Goal: Transaction & Acquisition: Purchase product/service

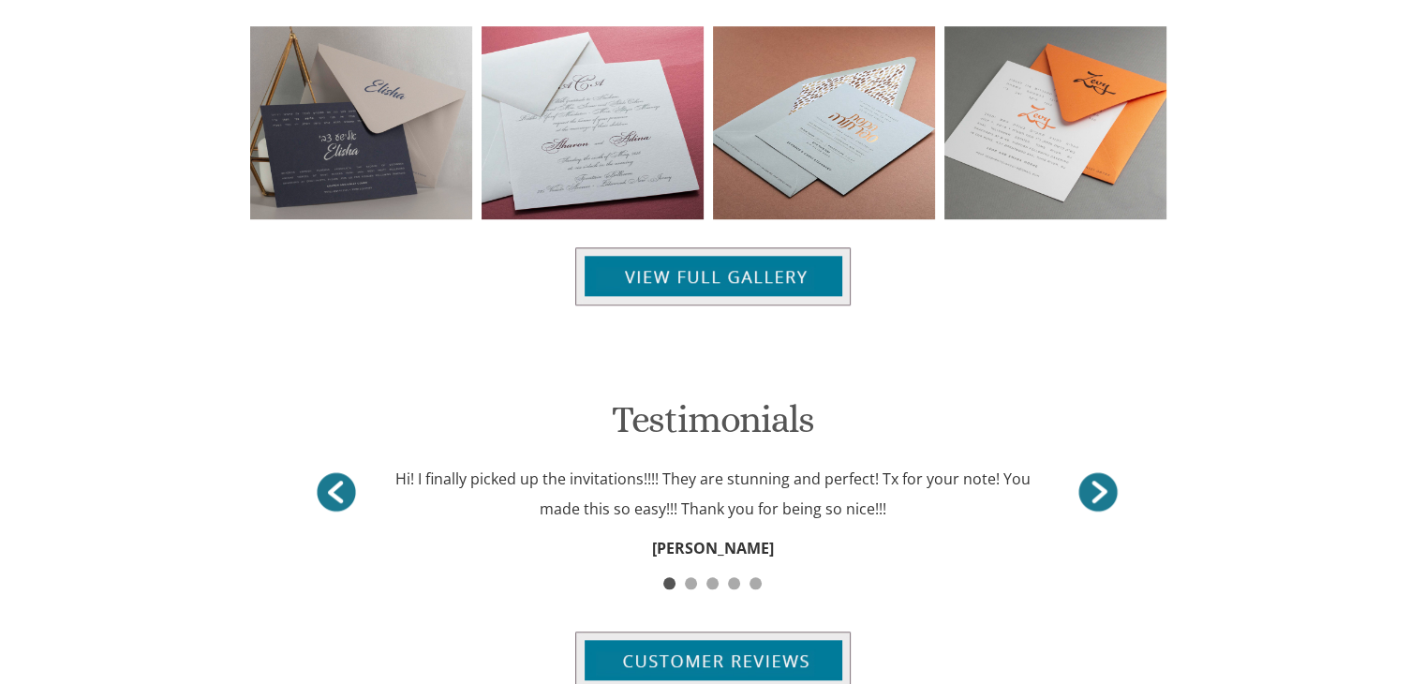
scroll to position [1799, 0]
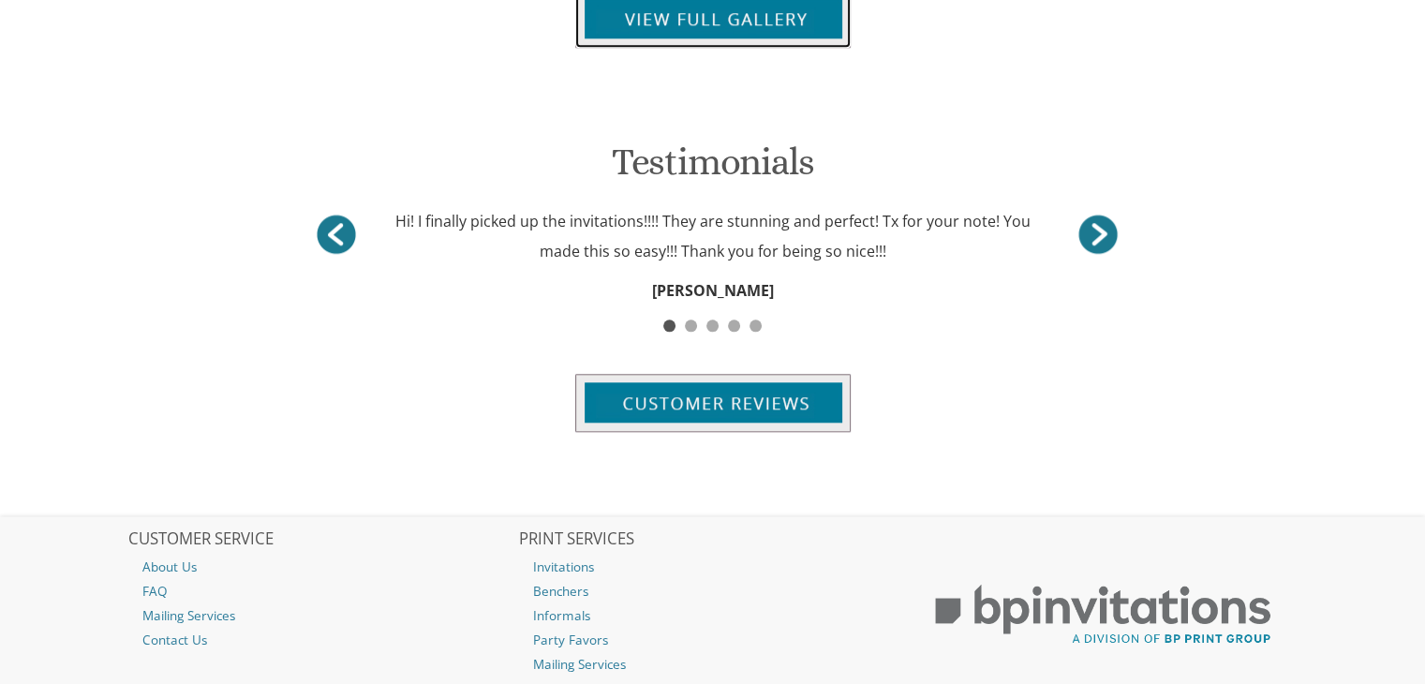
click at [687, 20] on img at bounding box center [713, 19] width 276 height 58
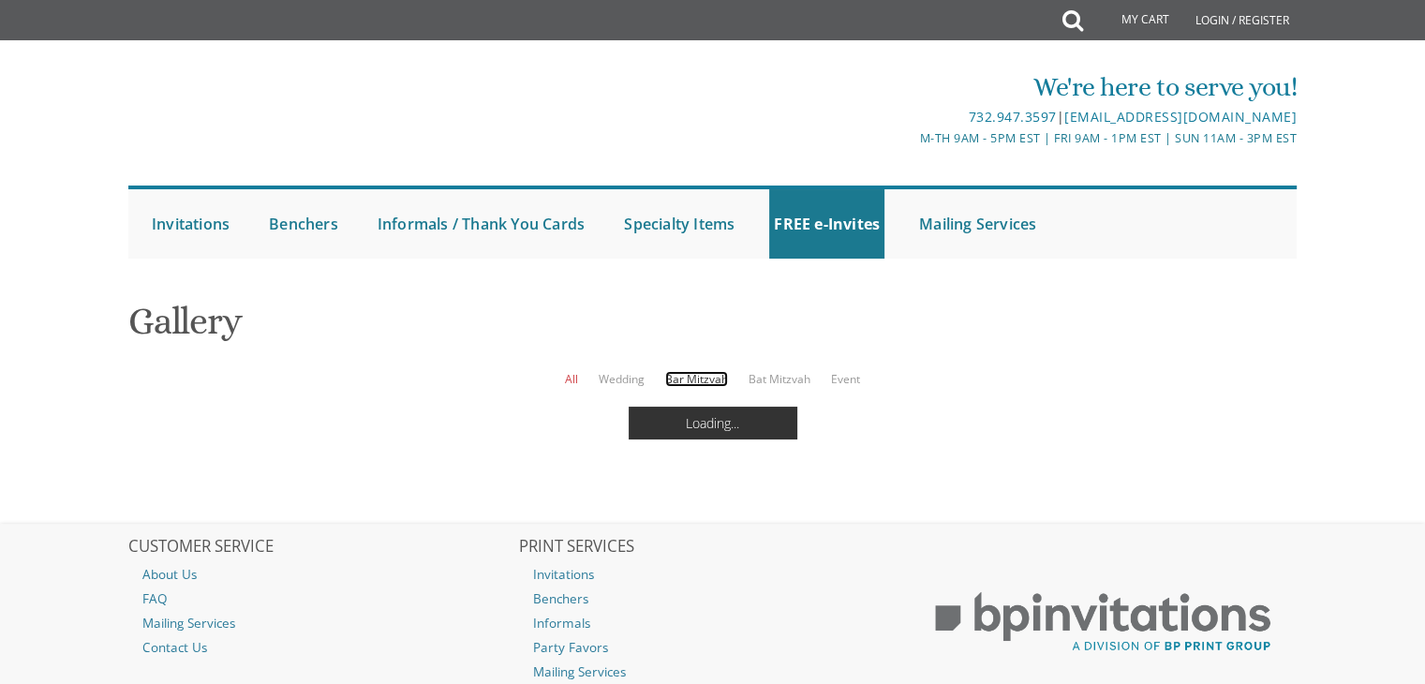
click at [683, 382] on link "Bar Mitzvah" at bounding box center [696, 379] width 63 height 16
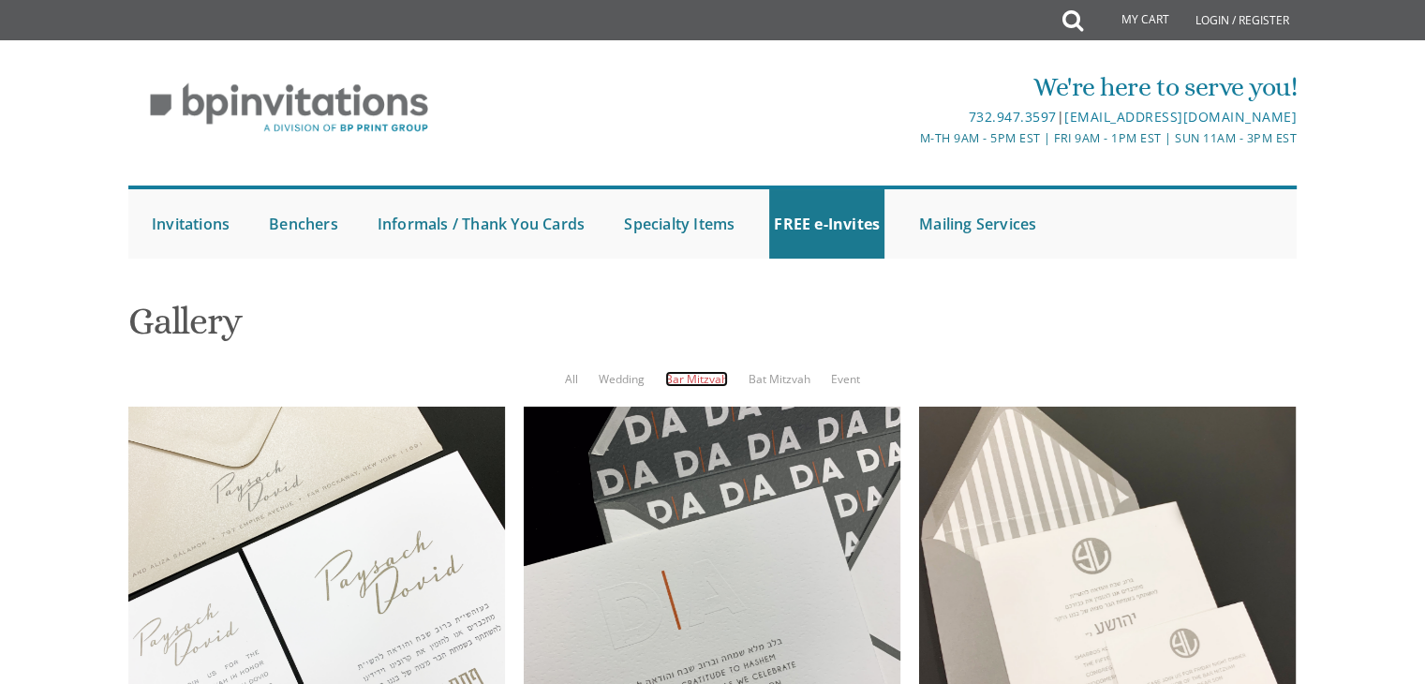
click at [683, 382] on link "Bar Mitzvah" at bounding box center [696, 379] width 63 height 16
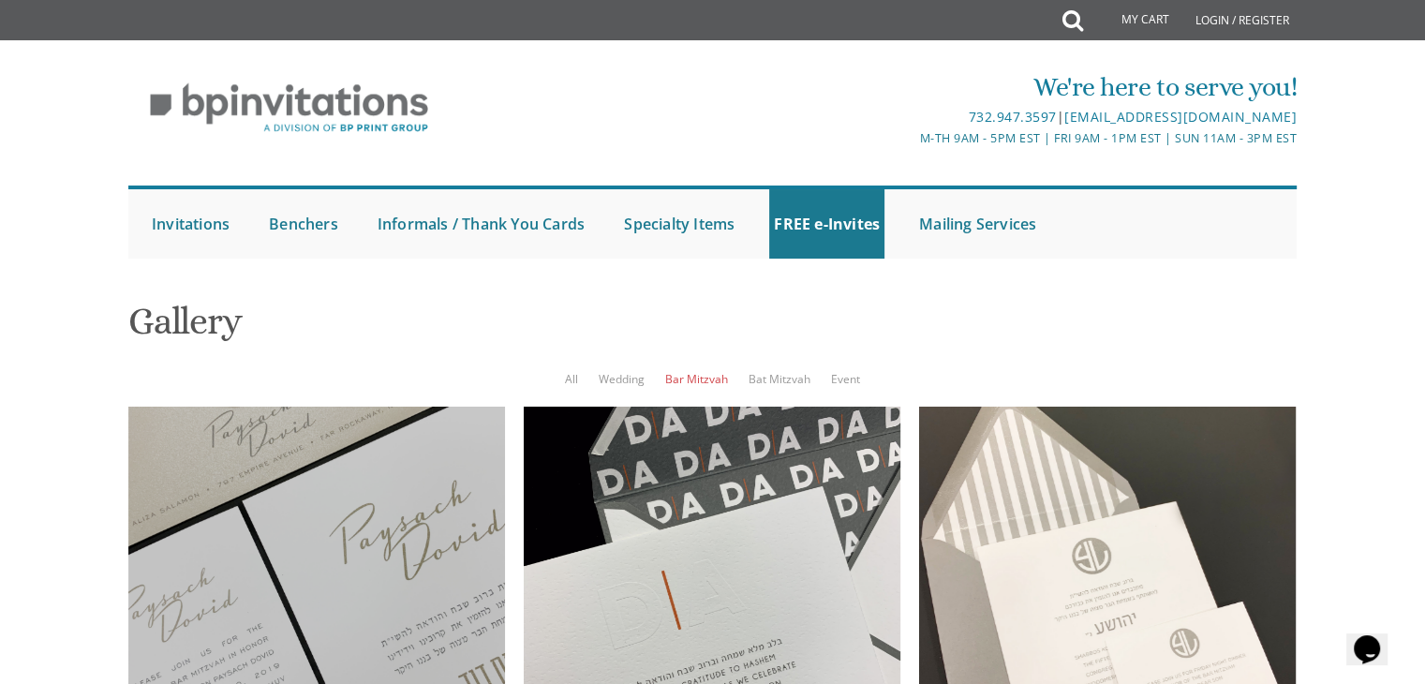
click at [360, 407] on div at bounding box center [316, 595] width 377 height 377
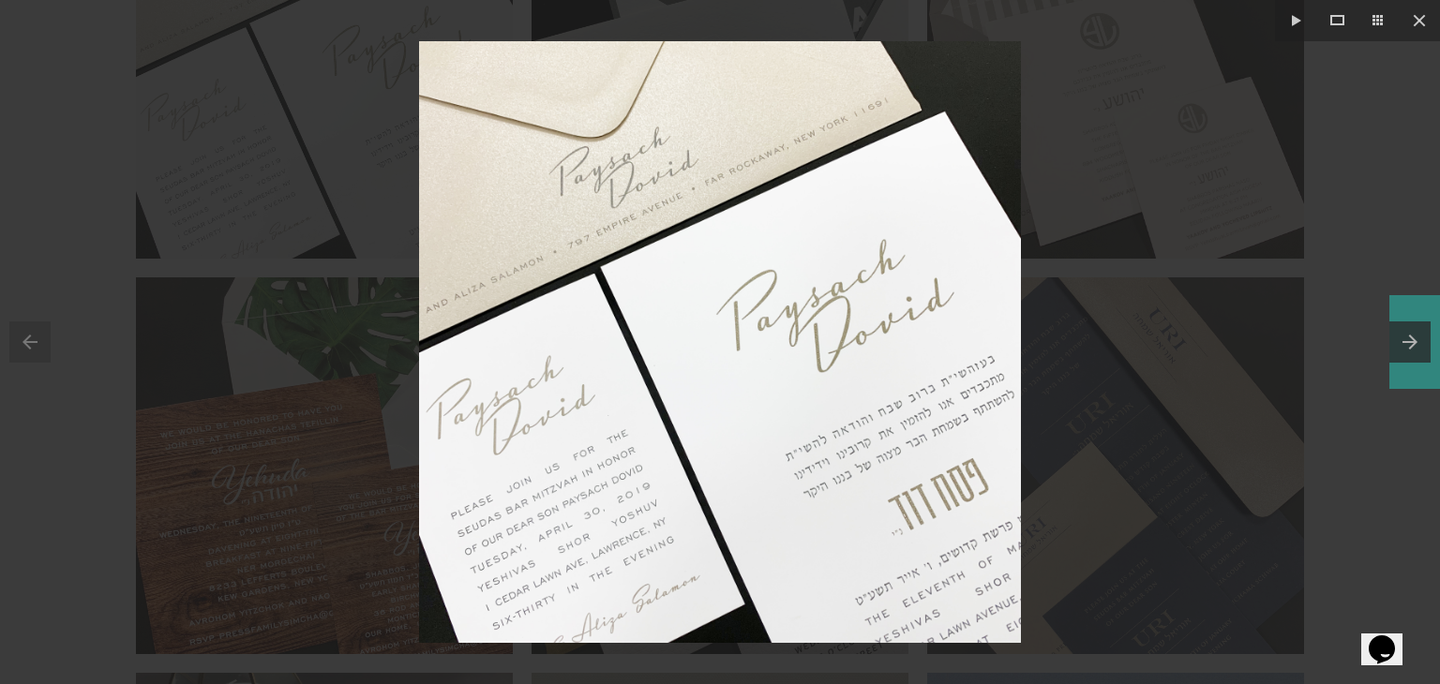
click at [1402, 330] on button at bounding box center [1414, 342] width 51 height 94
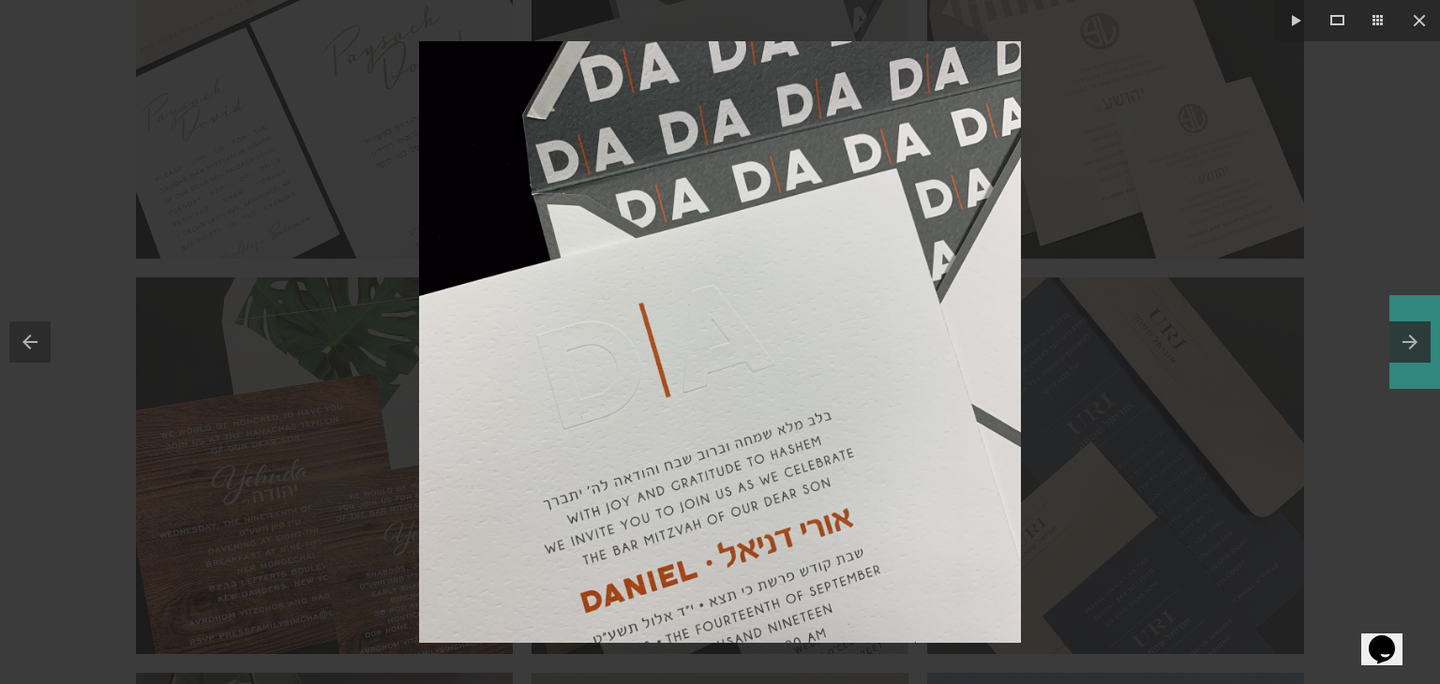
click at [1402, 330] on button at bounding box center [1414, 342] width 51 height 94
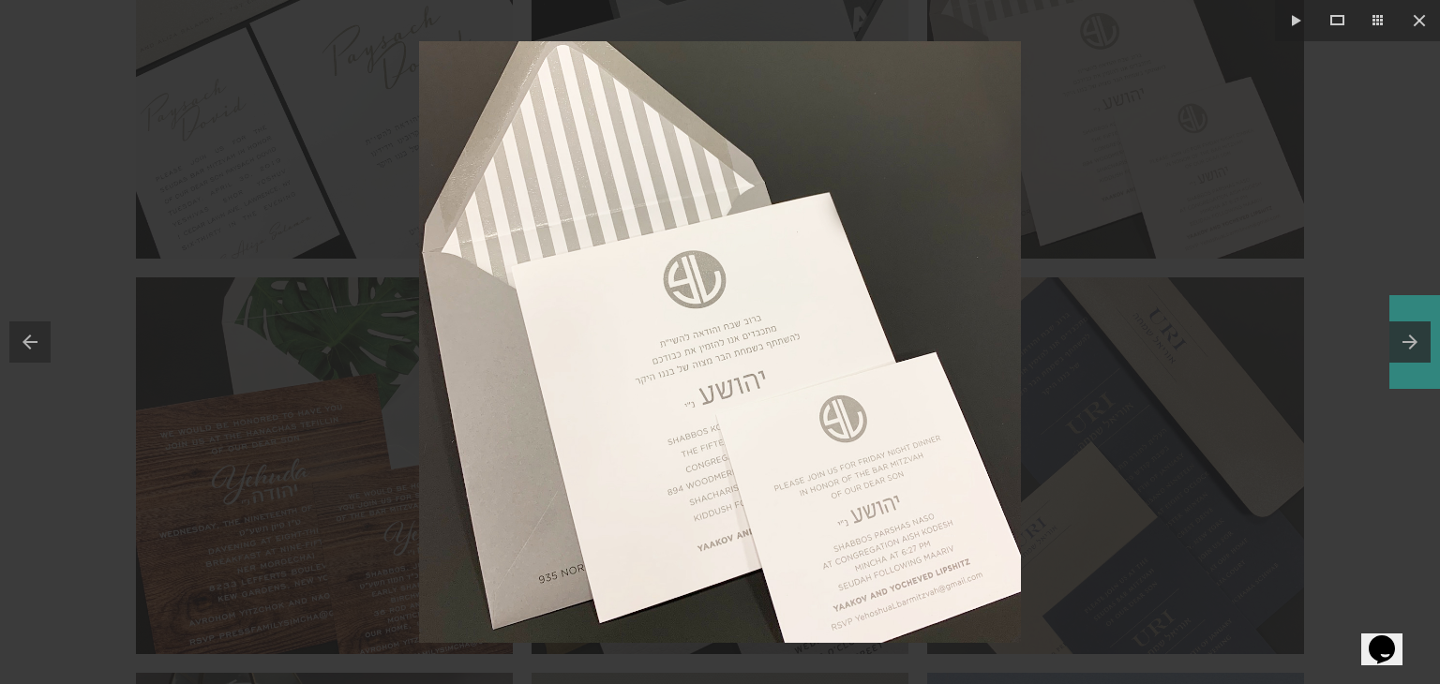
click at [1402, 330] on button at bounding box center [1414, 342] width 51 height 94
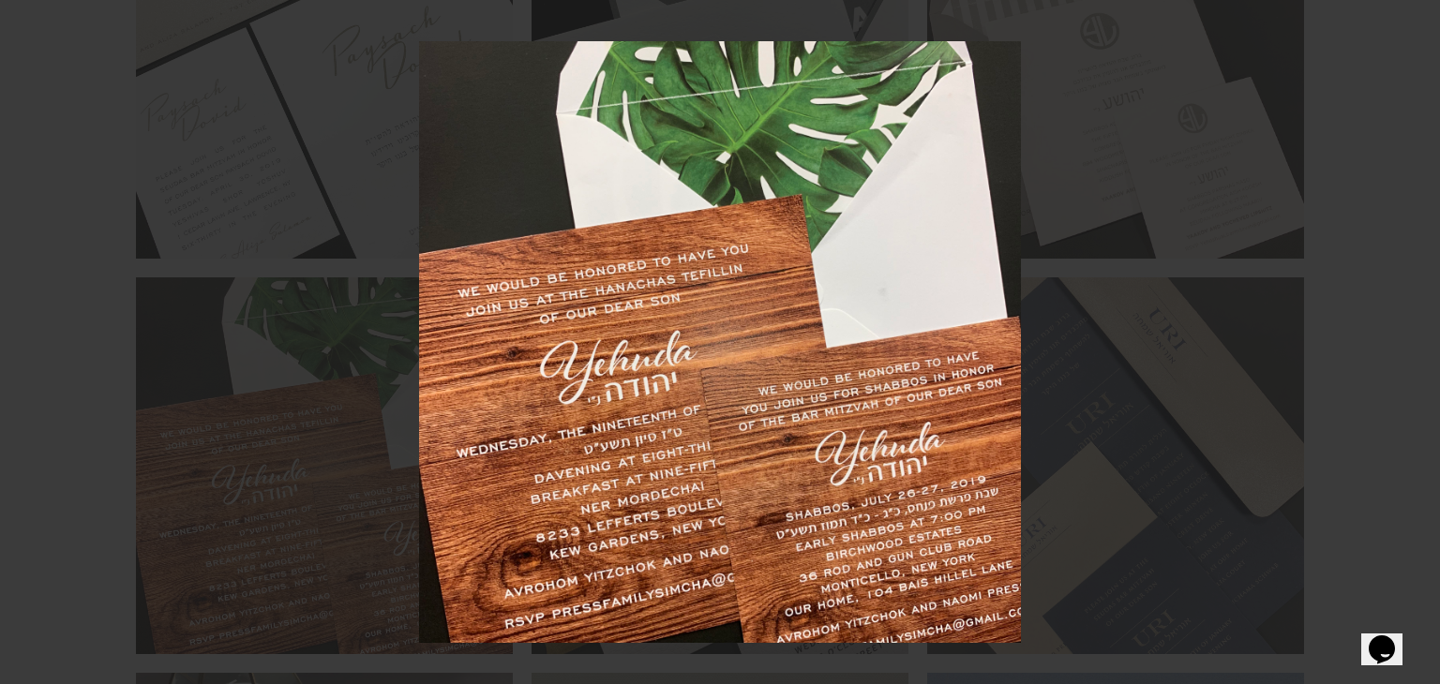
click at [1402, 330] on div at bounding box center [720, 342] width 1440 height 684
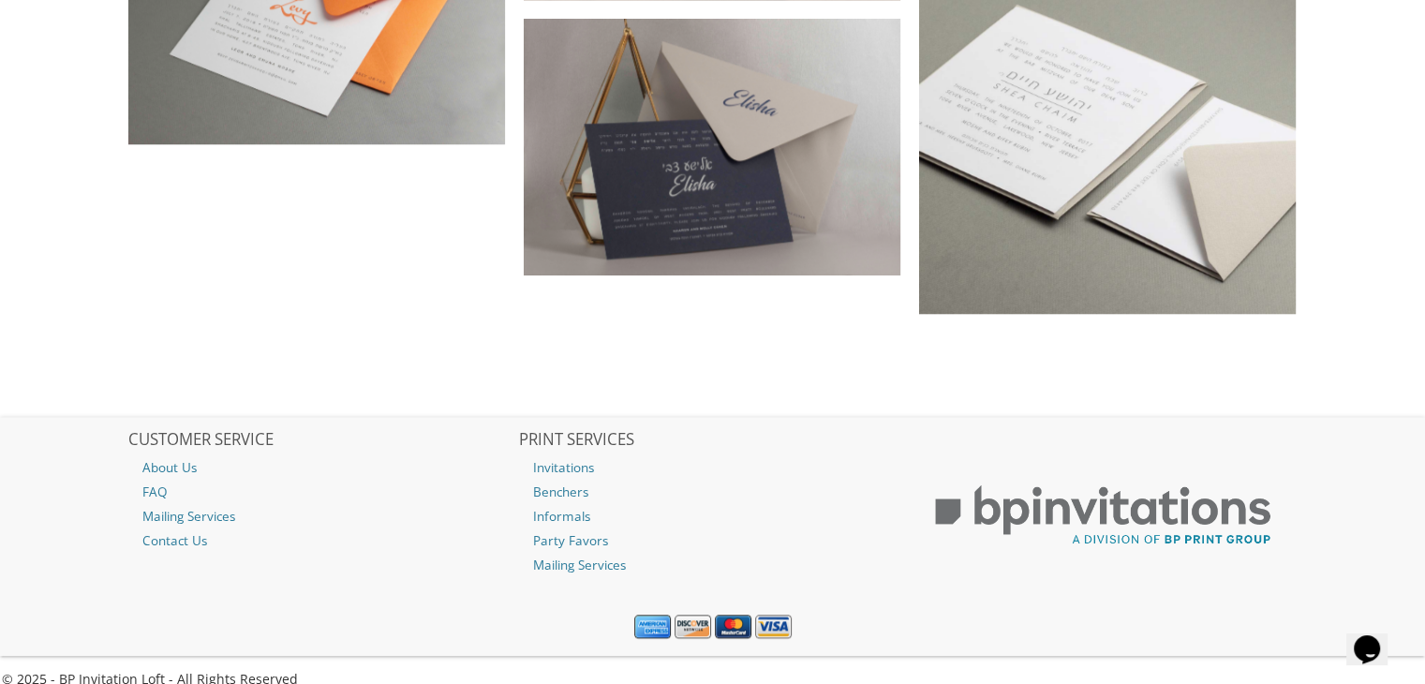
scroll to position [1867, 0]
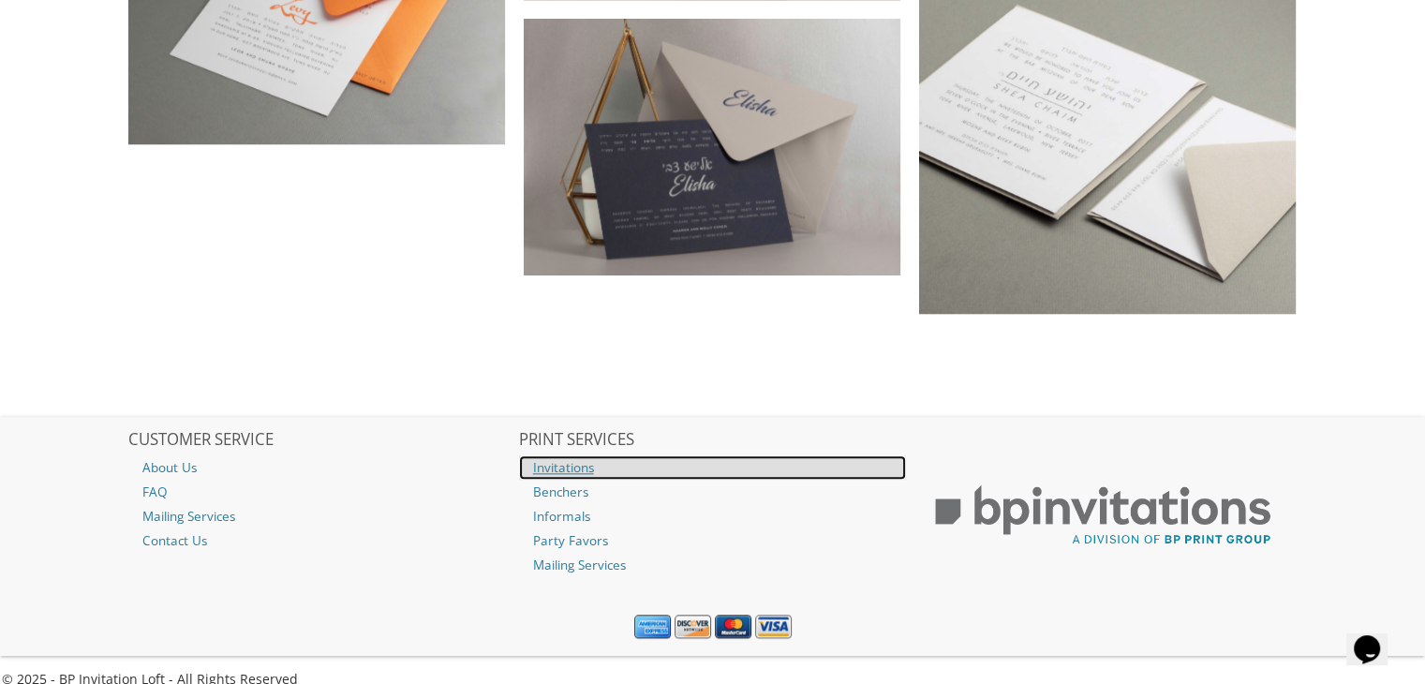
click at [573, 455] on link "Invitations" at bounding box center [713, 467] width 388 height 24
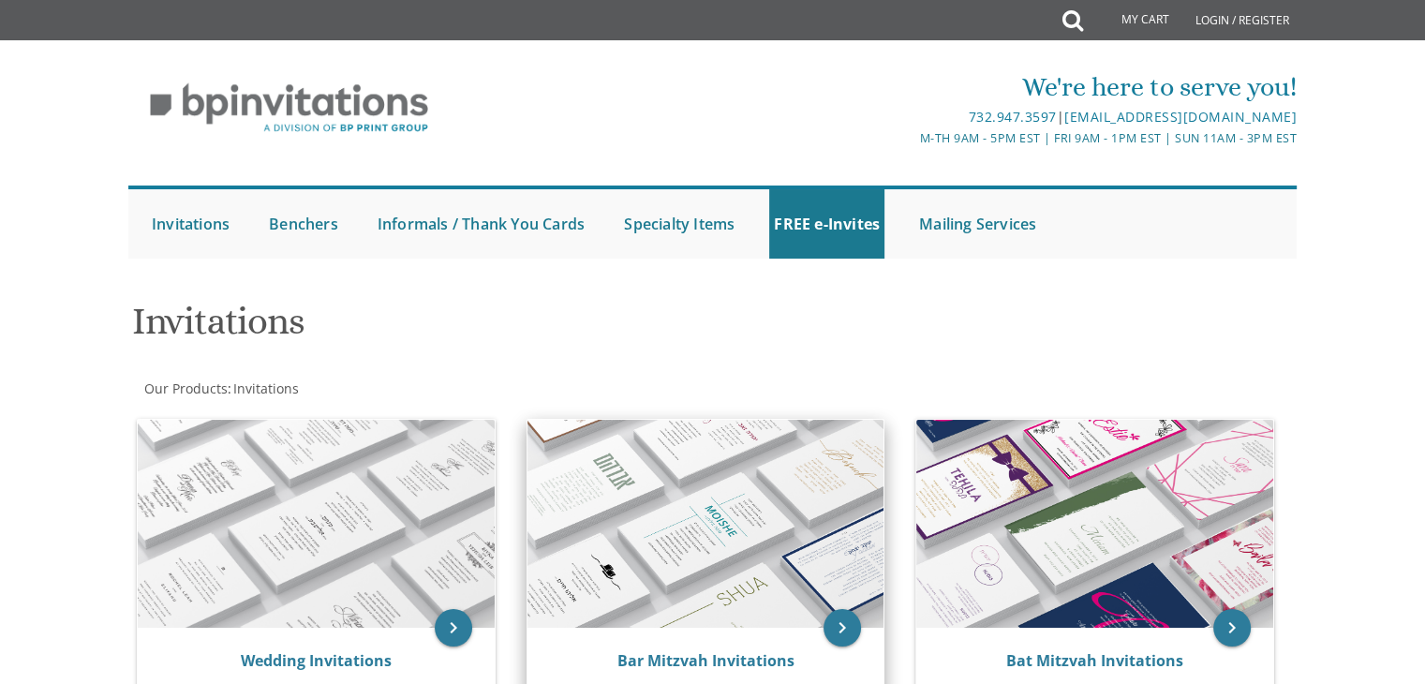
click at [617, 518] on img at bounding box center [706, 524] width 357 height 208
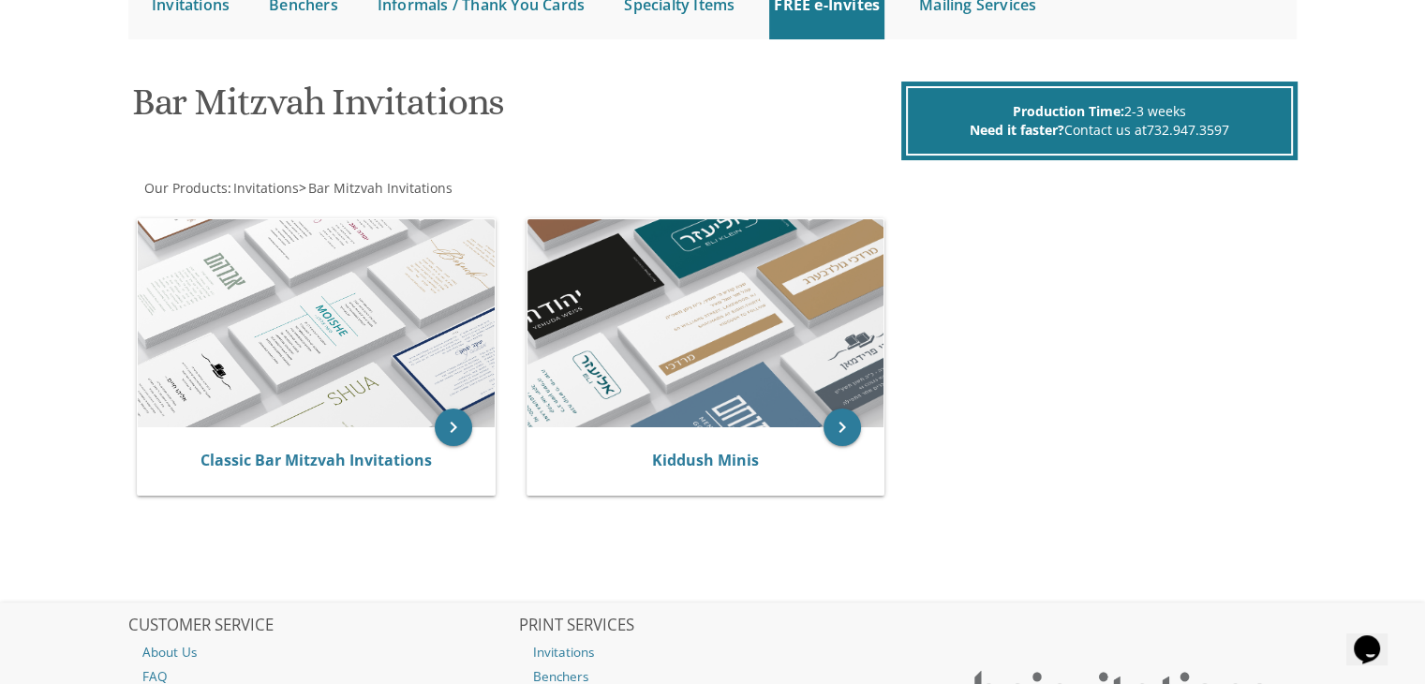
scroll to position [235, 0]
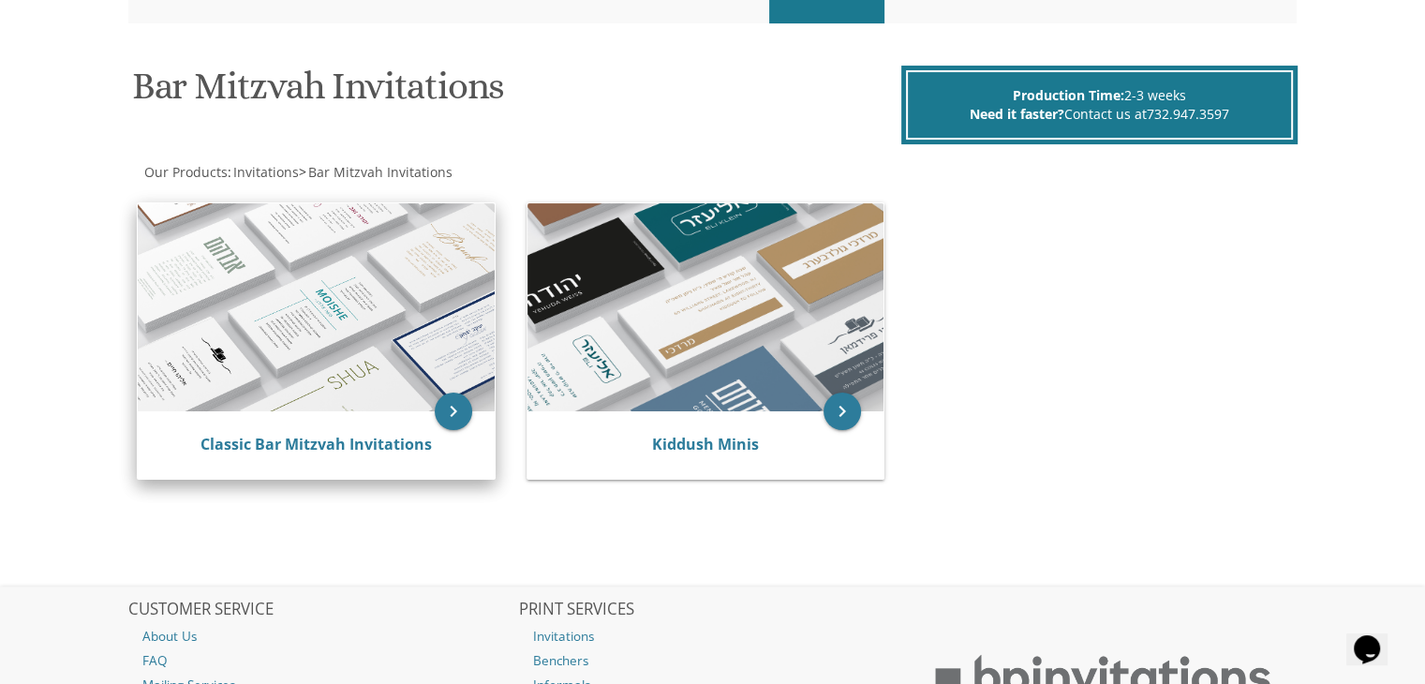
click at [330, 297] on img at bounding box center [316, 307] width 357 height 208
click at [346, 321] on img at bounding box center [316, 307] width 357 height 208
click at [445, 398] on icon "keyboard_arrow_right" at bounding box center [453, 411] width 37 height 37
click at [446, 410] on icon "keyboard_arrow_right" at bounding box center [453, 411] width 37 height 37
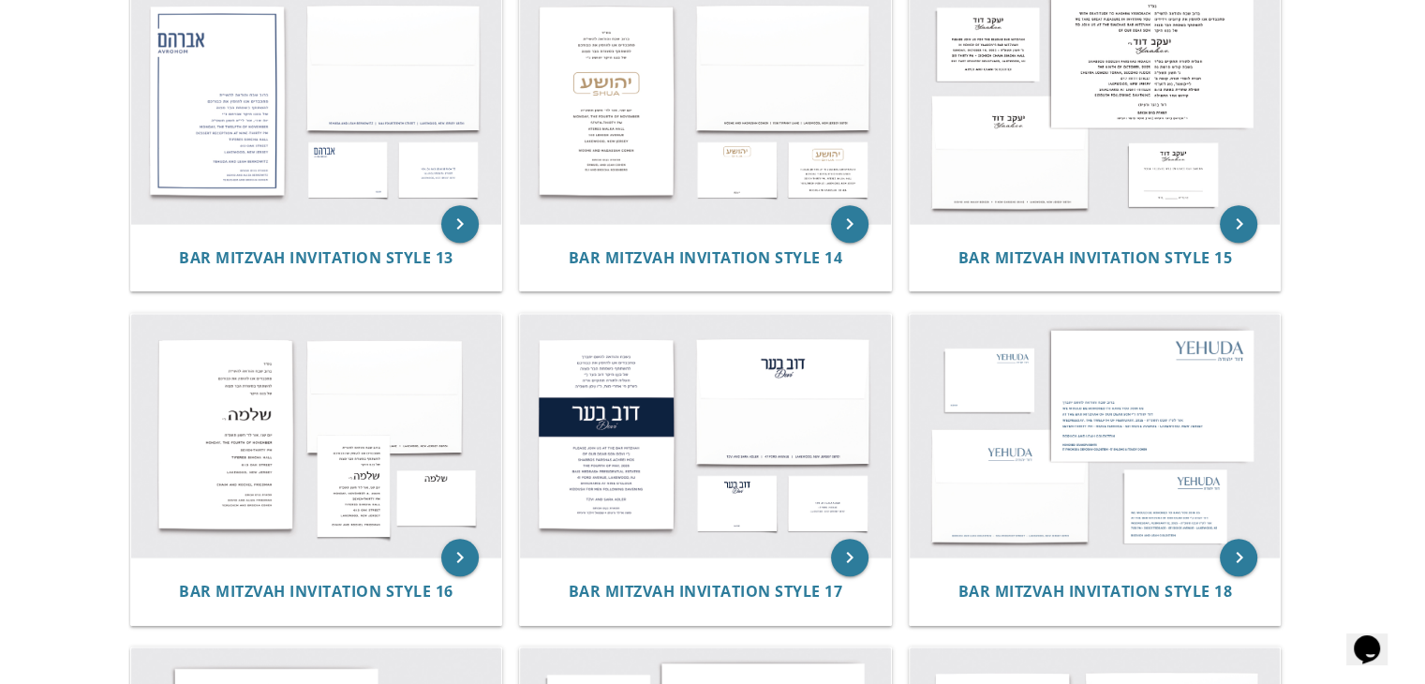
scroll to position [1772, 0]
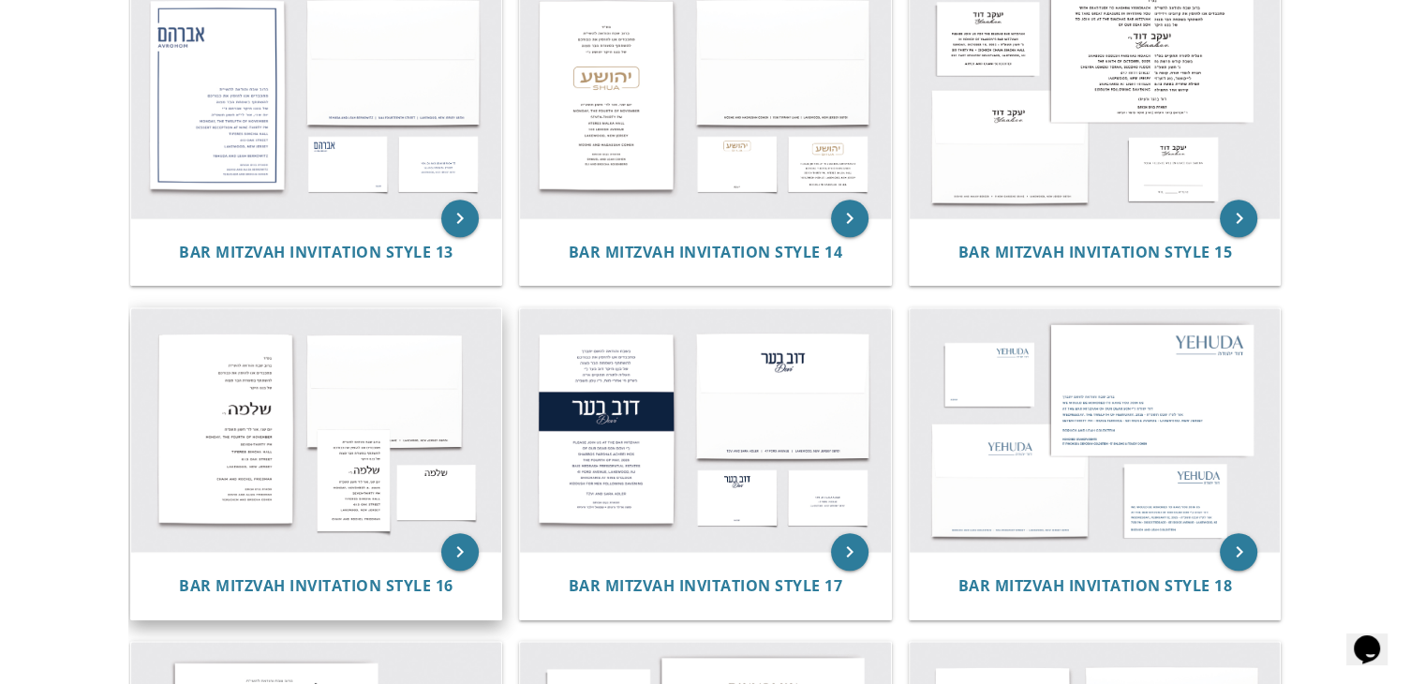
click at [417, 461] on img at bounding box center [316, 430] width 371 height 244
click at [364, 542] on img at bounding box center [316, 430] width 371 height 244
click at [452, 566] on icon "keyboard_arrow_right" at bounding box center [459, 551] width 37 height 37
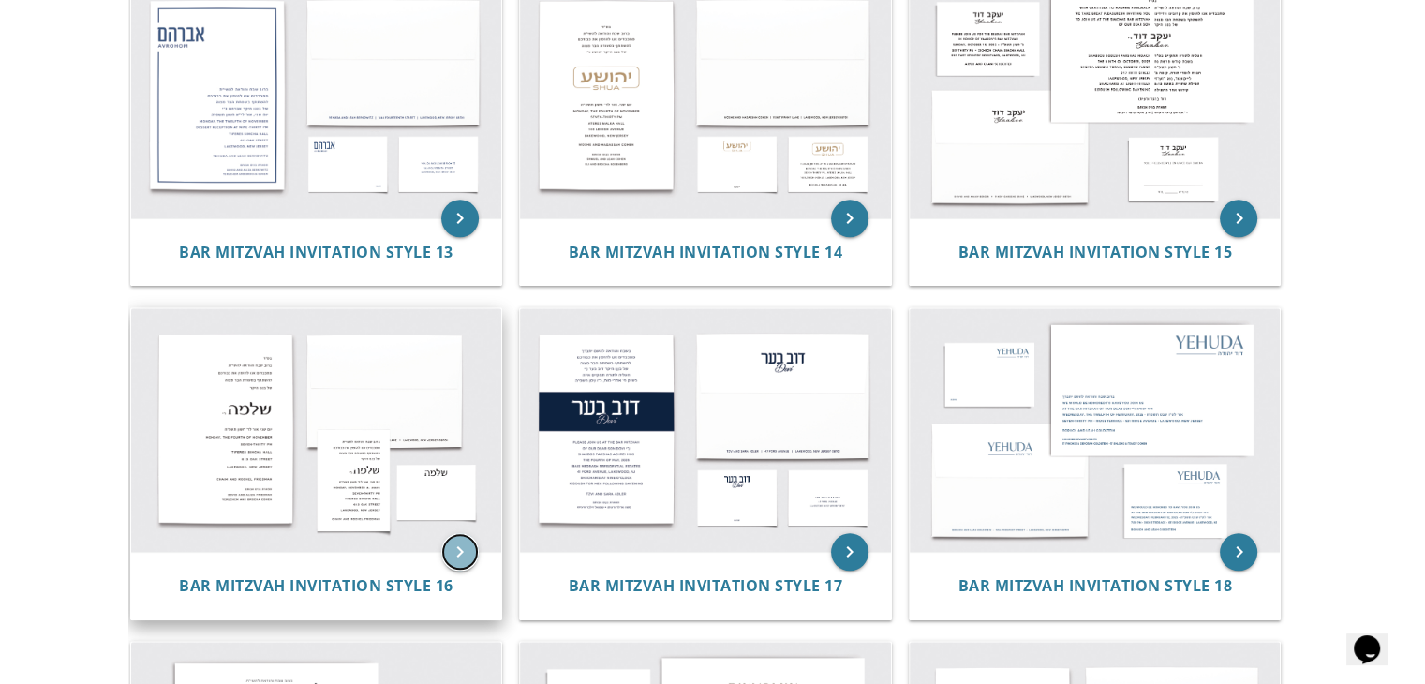
click at [463, 542] on icon "keyboard_arrow_right" at bounding box center [459, 551] width 37 height 37
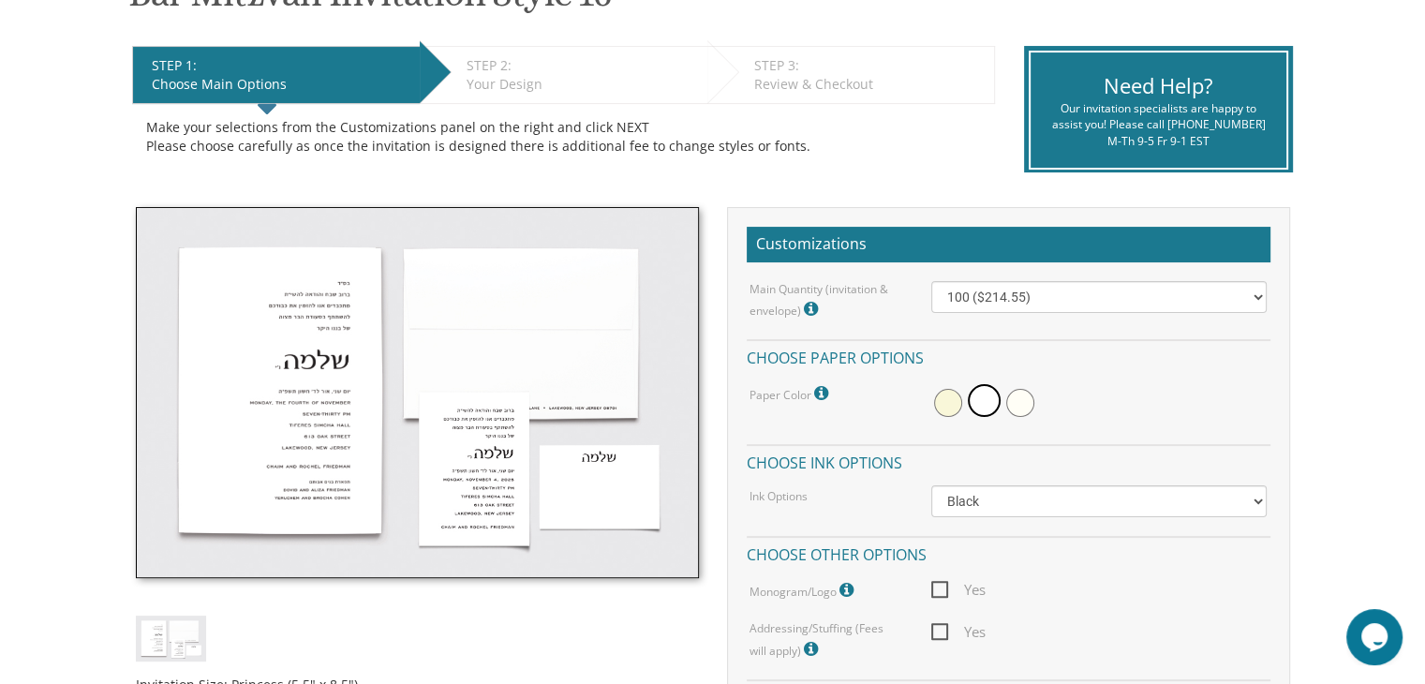
scroll to position [371, 0]
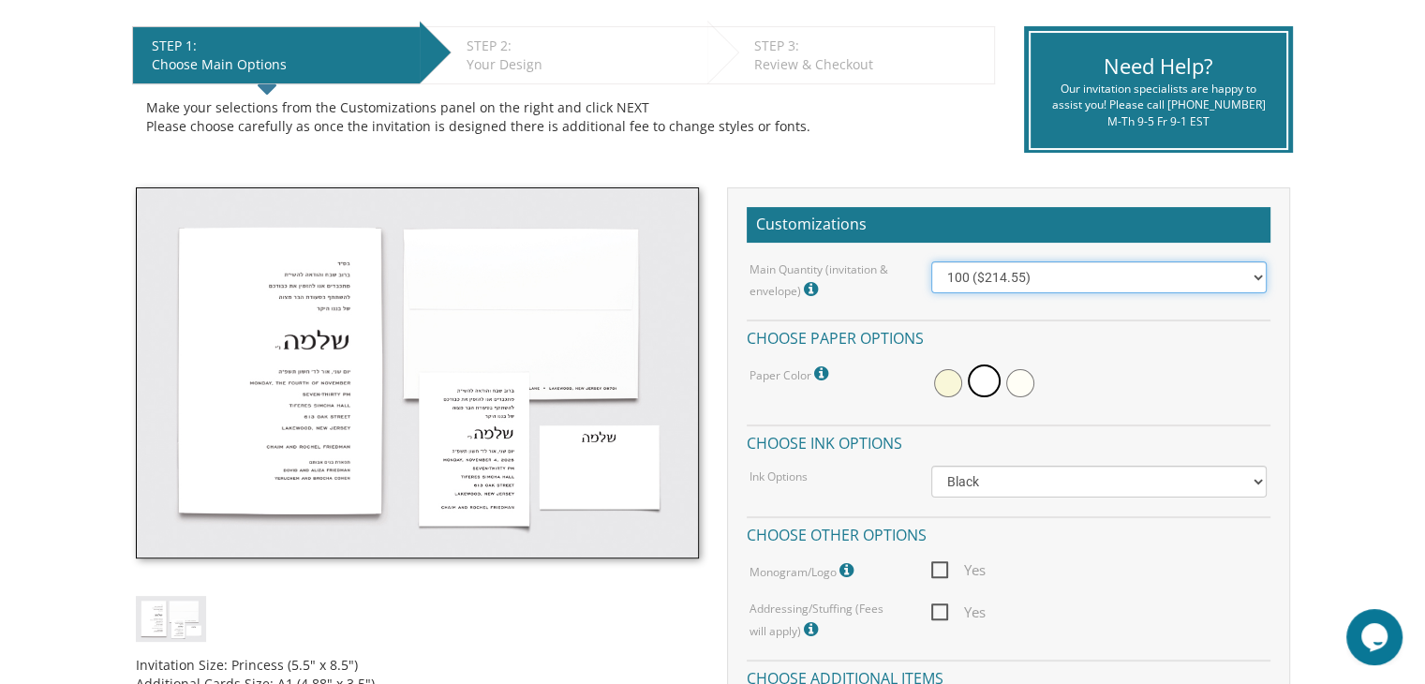
click at [1163, 277] on select "100 ($214.55) 200 ($254.60) 300 ($294.25) 400 ($333.55) 500 ($373.90) 600 ($413…" at bounding box center [1100, 277] width 336 height 32
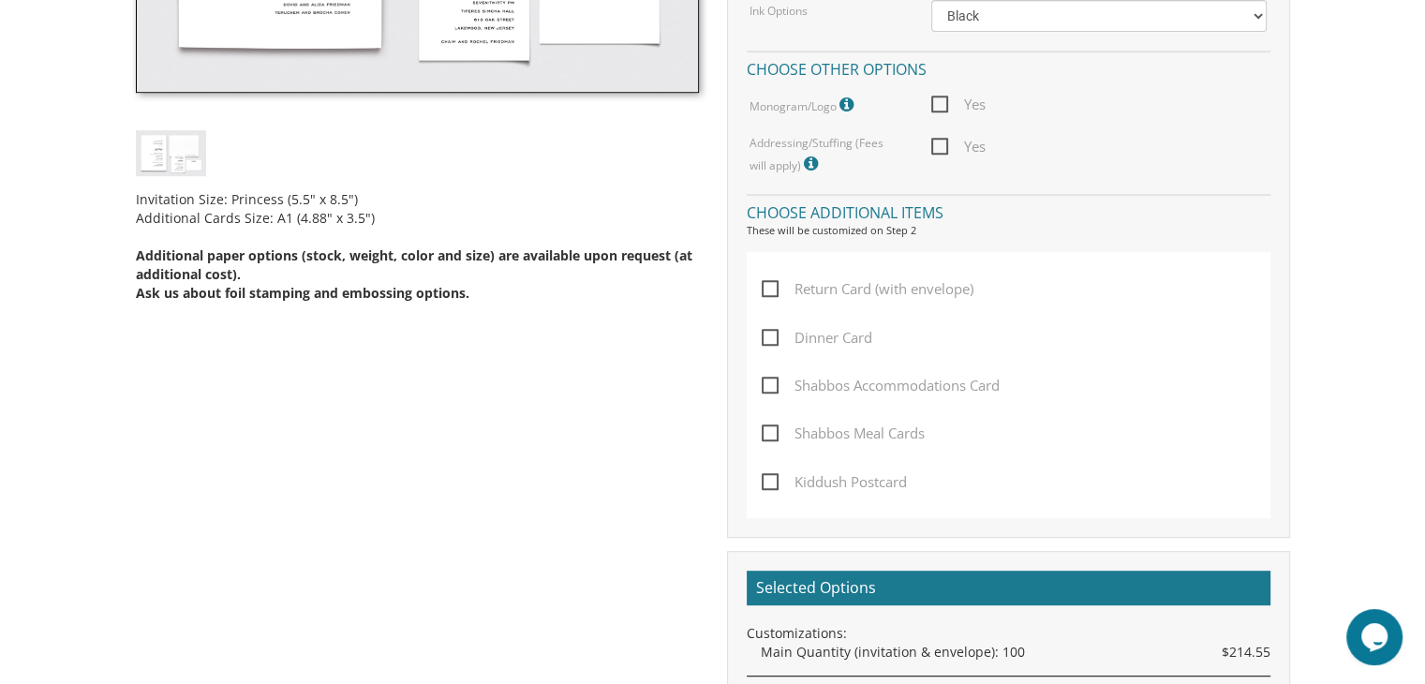
scroll to position [882, 0]
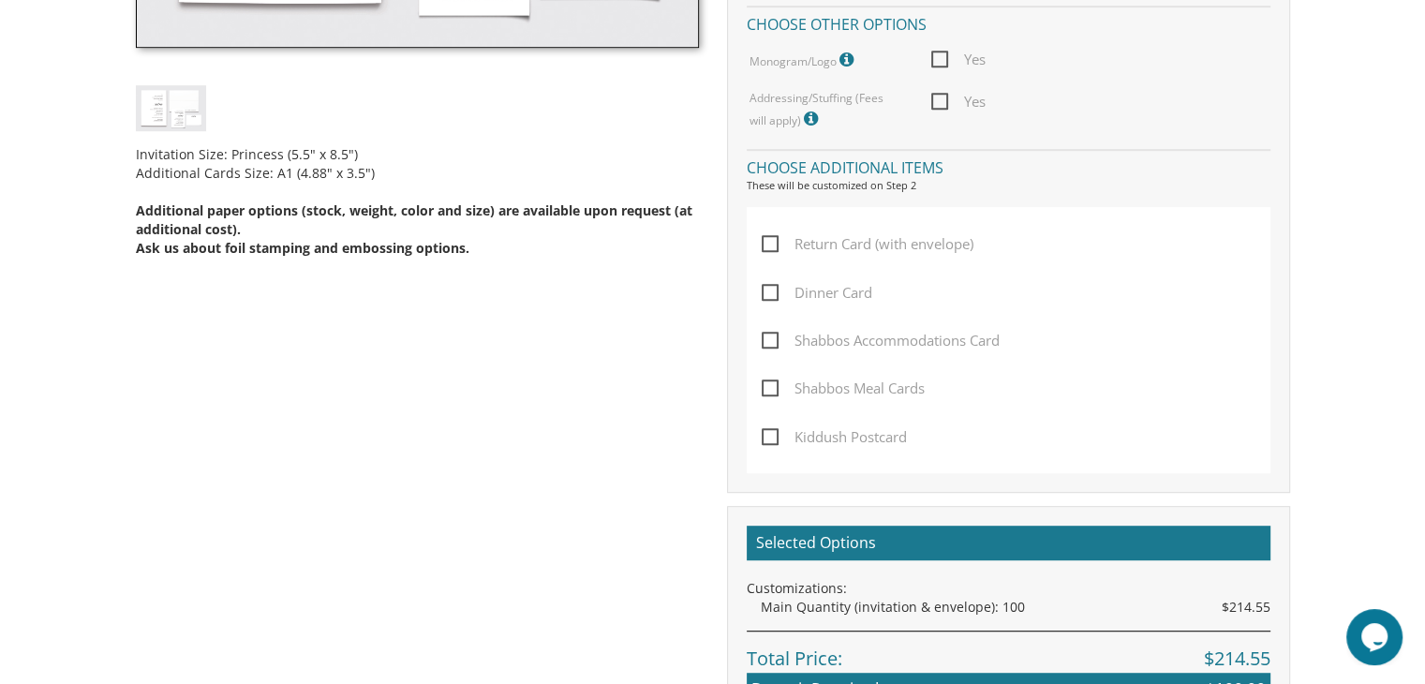
click at [767, 293] on span "Dinner Card" at bounding box center [817, 292] width 111 height 23
click at [767, 293] on input "Dinner Card" at bounding box center [768, 291] width 12 height 12
checkbox input "true"
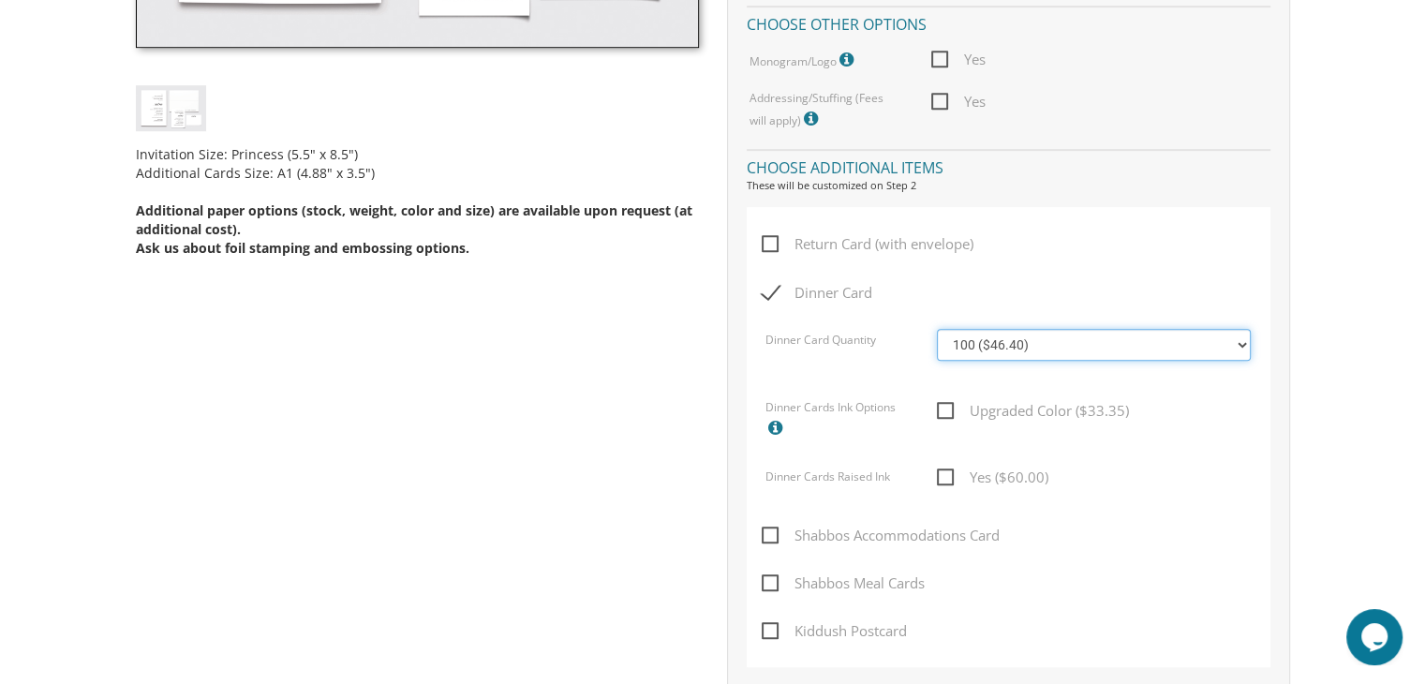
click at [1089, 336] on select "100 ($46.40) 200 ($55.20) 300 ($61.85) 400 ($70.60) 500 ($77.20) 600 ($85.95) 7…" at bounding box center [1094, 345] width 314 height 32
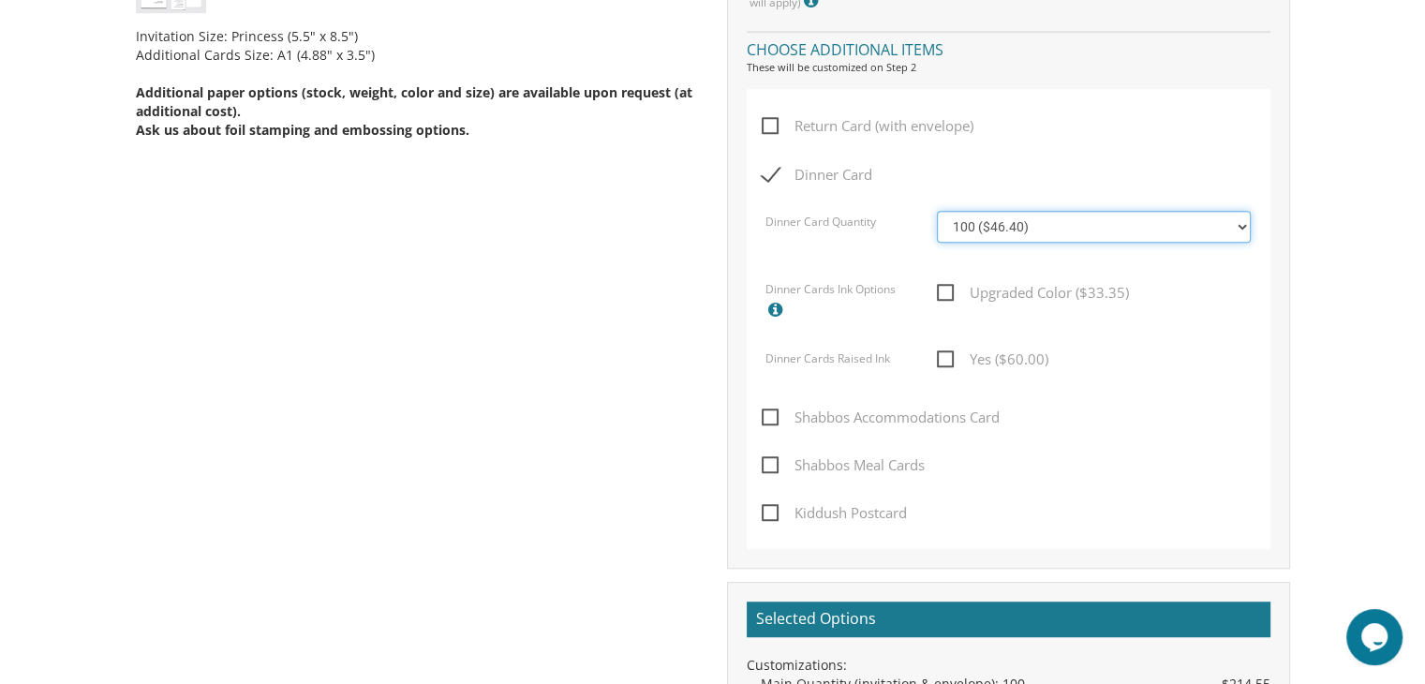
scroll to position [1067, 0]
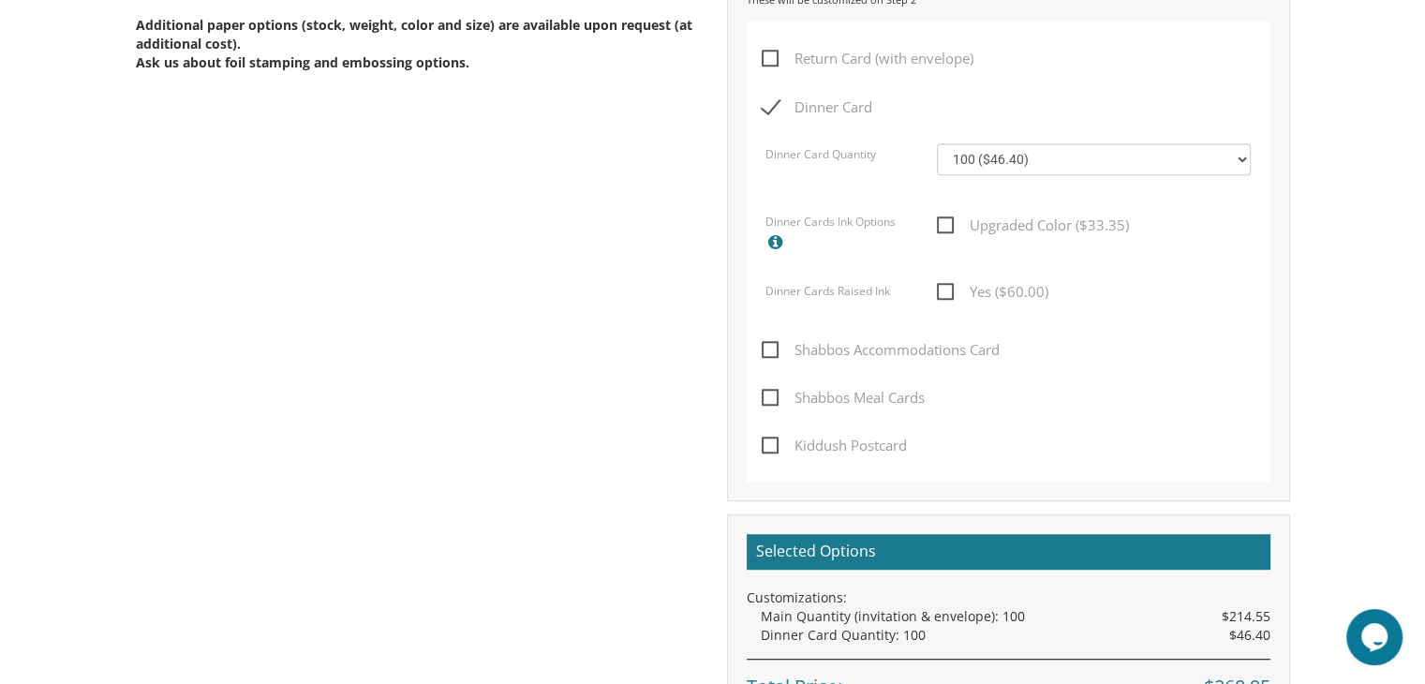
click at [768, 450] on span "Kiddush Postcard" at bounding box center [834, 445] width 145 height 23
click at [768, 450] on input "Kiddush Postcard" at bounding box center [768, 444] width 12 height 12
checkbox input "true"
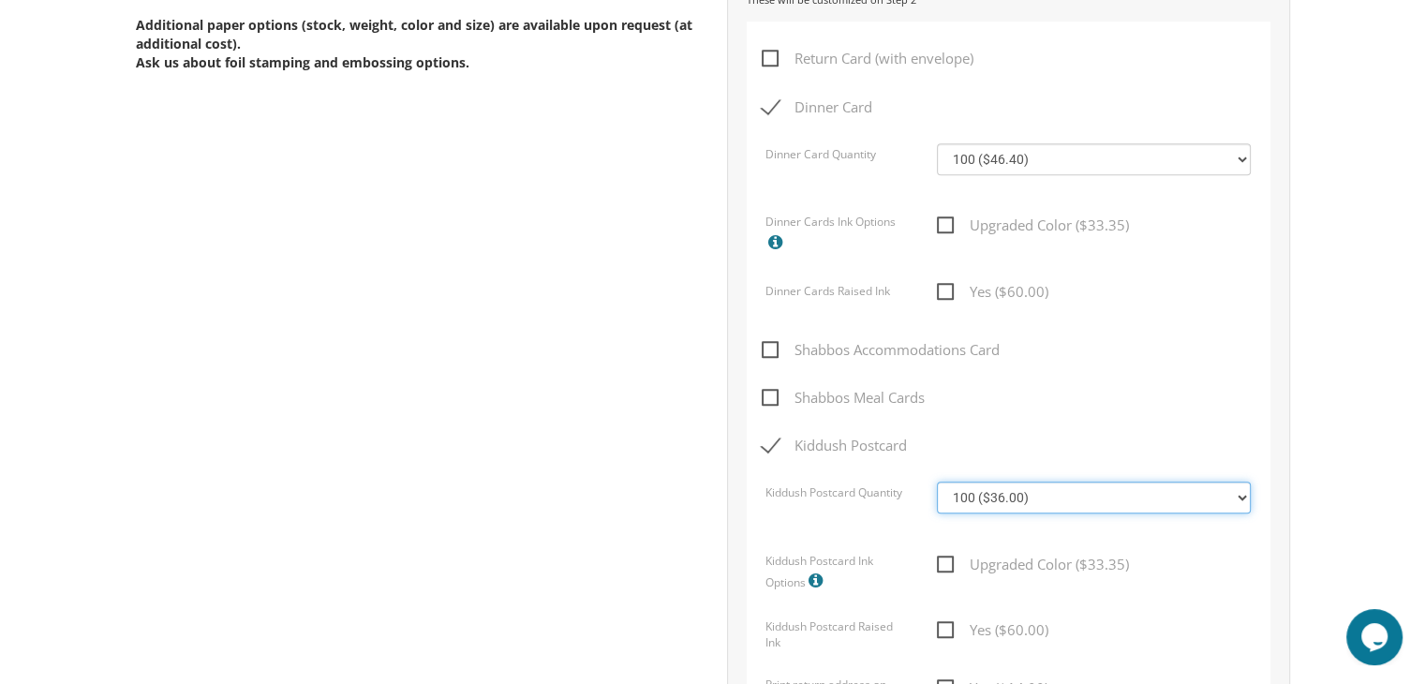
click at [981, 497] on select "100 ($36.00) 200 ($42.00) 300 ($48.00) 400 ($54.00) 500 ($60.00) 600 ($66.00) 7…" at bounding box center [1094, 498] width 314 height 32
click at [1382, 361] on body "My Cart {{shoppingcart.totalQuantityDisplay}} Total: {{shoppingcart.subtotal}} …" at bounding box center [712, 388] width 1425 height 2911
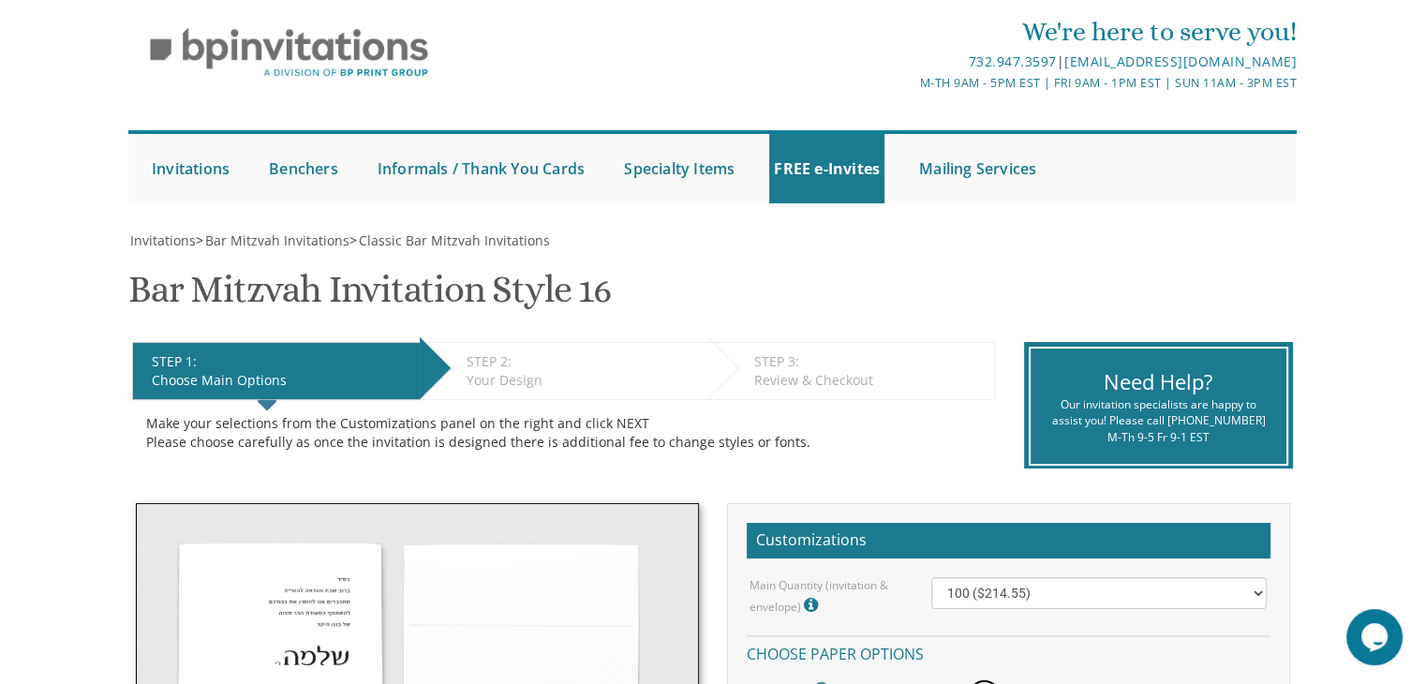
scroll to position [0, 0]
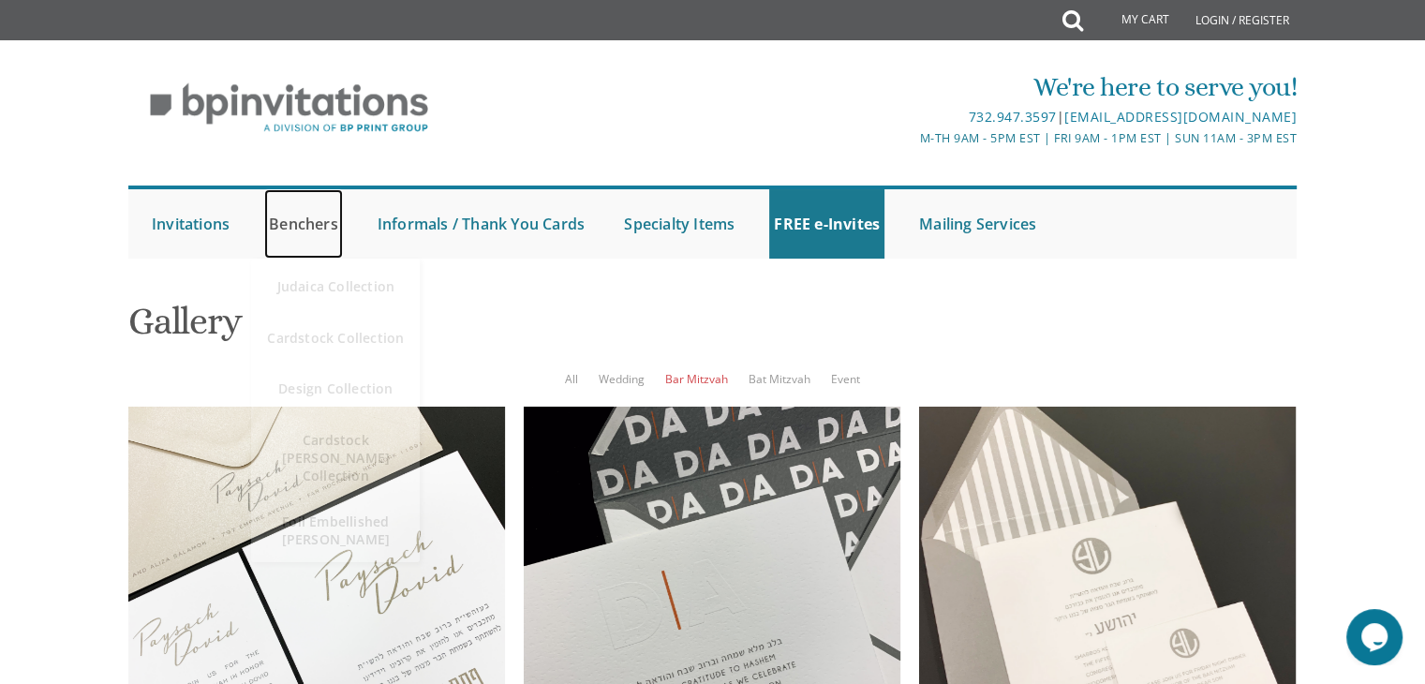
click at [289, 224] on link "Benchers" at bounding box center [303, 223] width 79 height 69
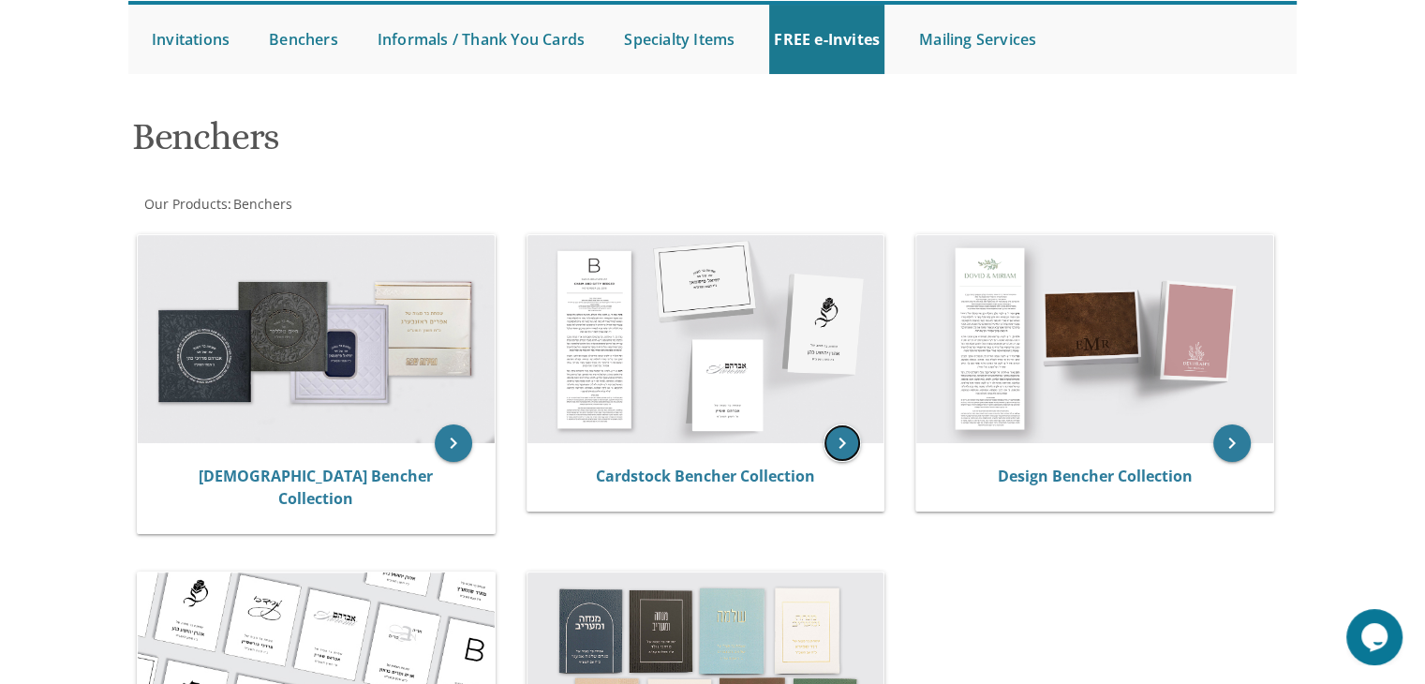
scroll to position [255, 0]
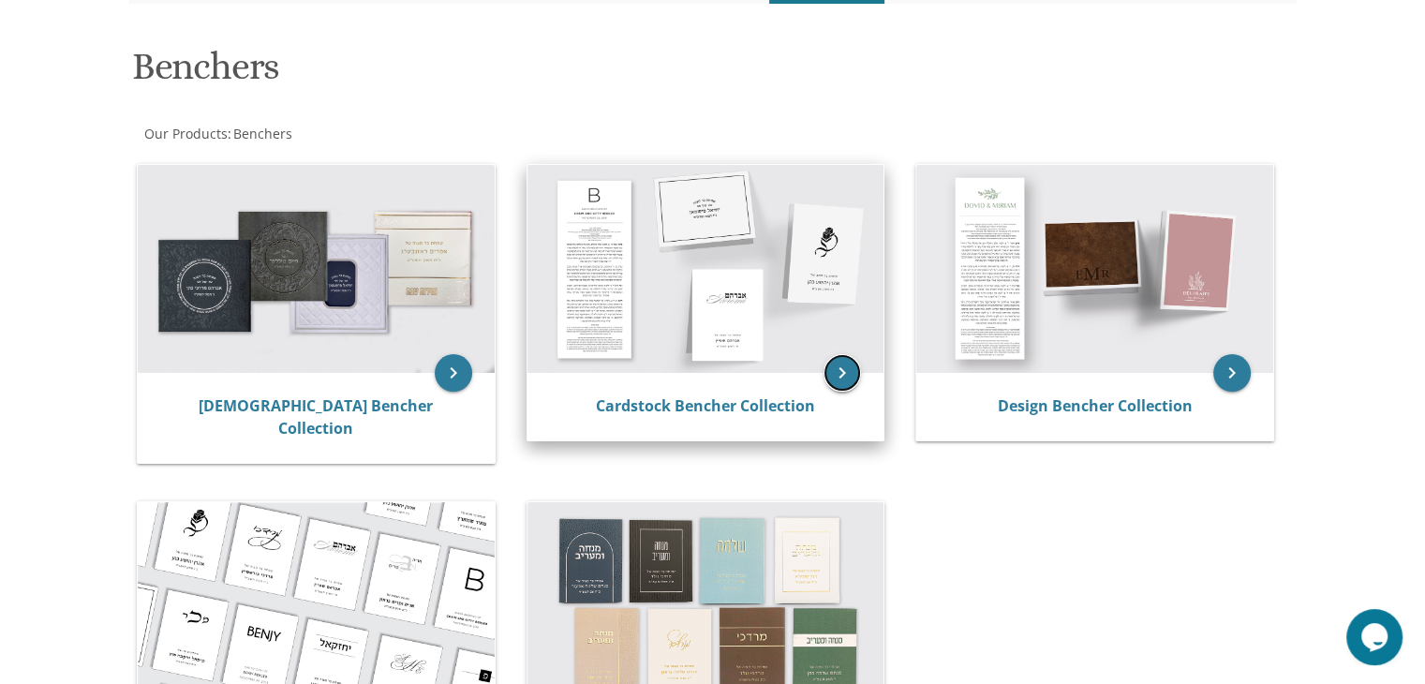
click at [830, 379] on icon "keyboard_arrow_right" at bounding box center [842, 372] width 37 height 37
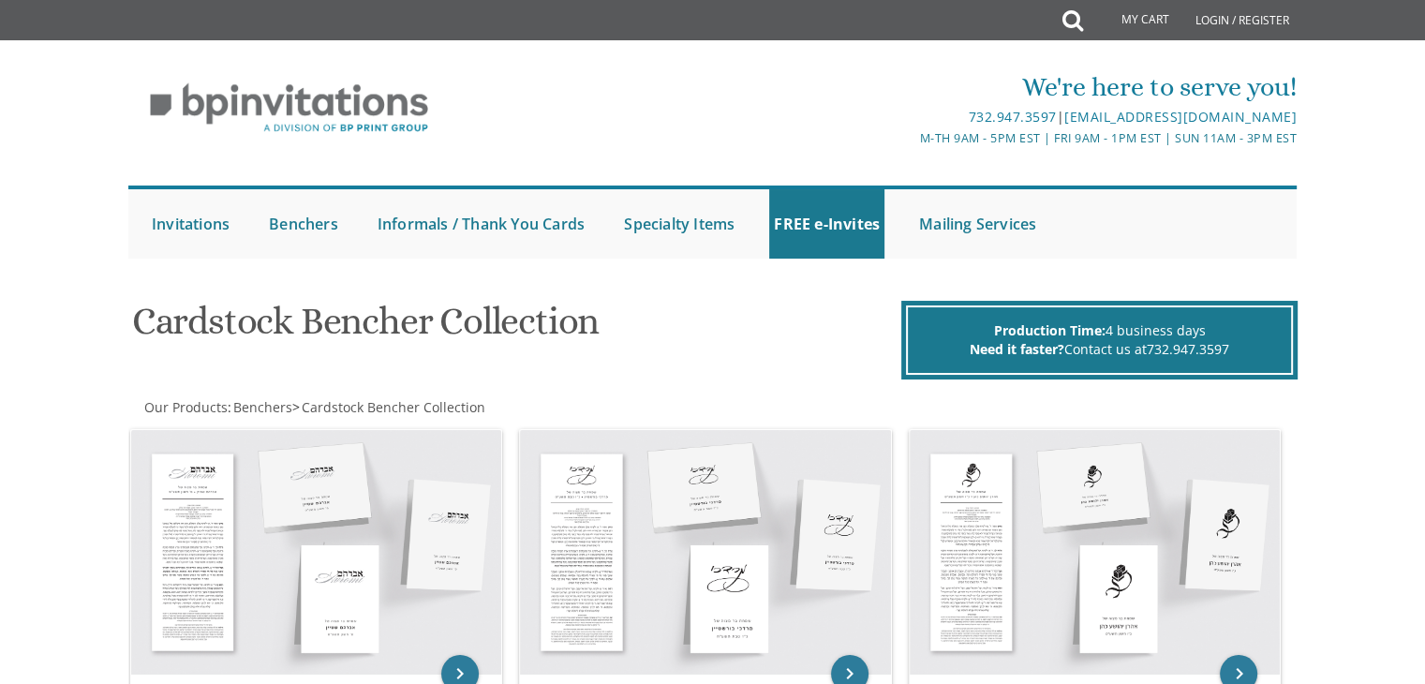
click at [1425, 209] on html "My Cart Total: View Cart Item(s) Submit My Cart Total: View Cart Item(s) Login …" at bounding box center [712, 342] width 1425 height 684
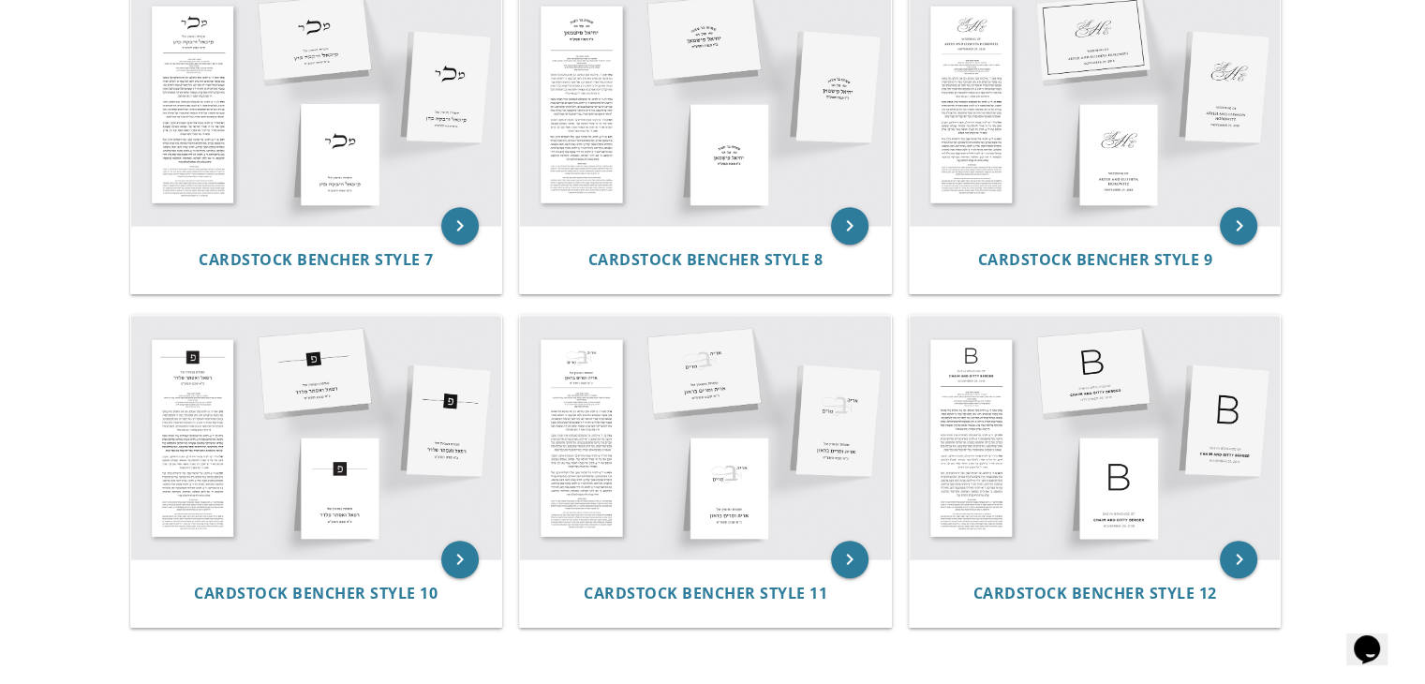
scroll to position [1169, 0]
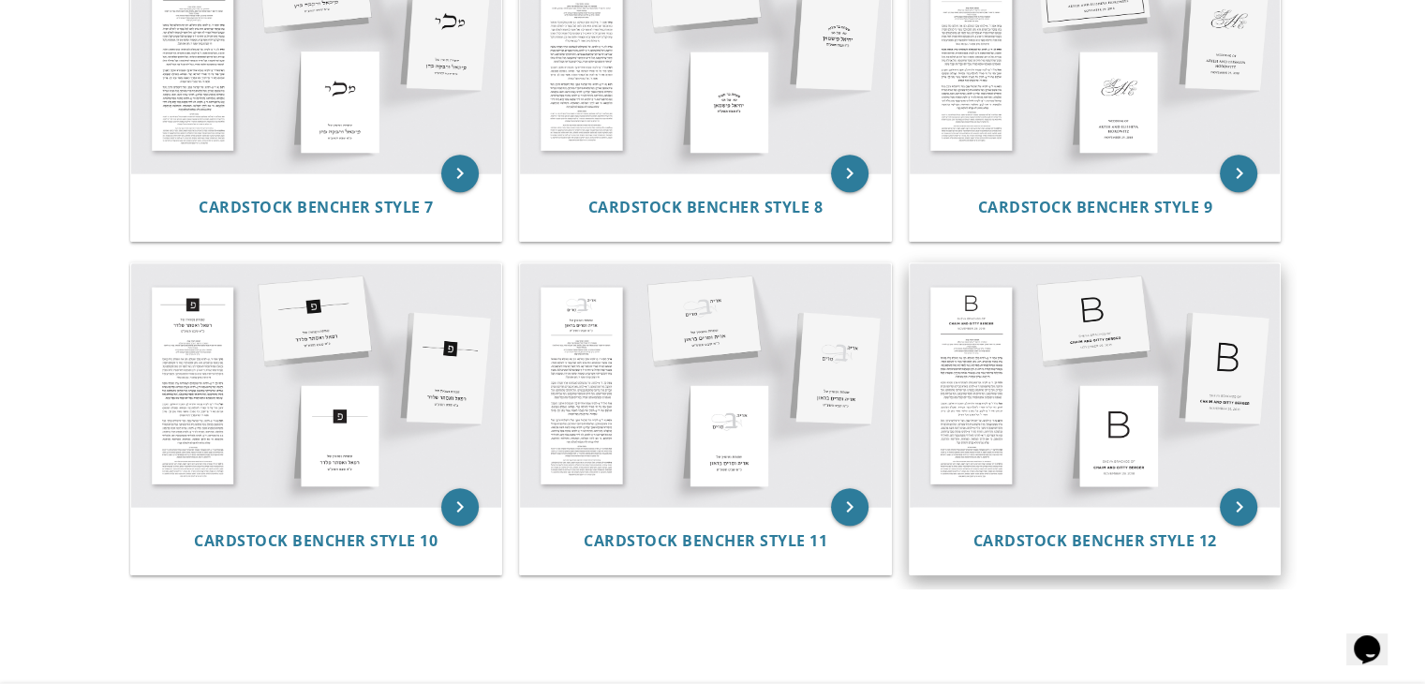
click at [1128, 468] on img at bounding box center [1095, 385] width 371 height 244
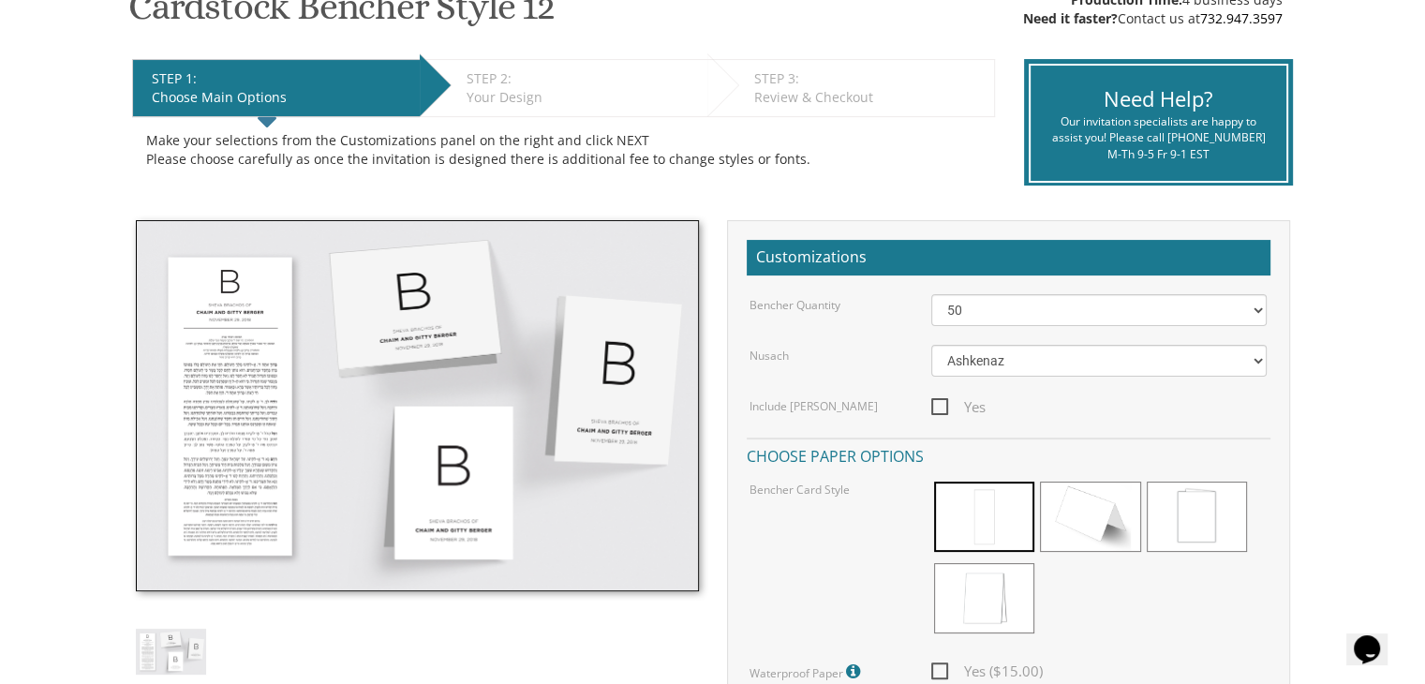
scroll to position [341, 0]
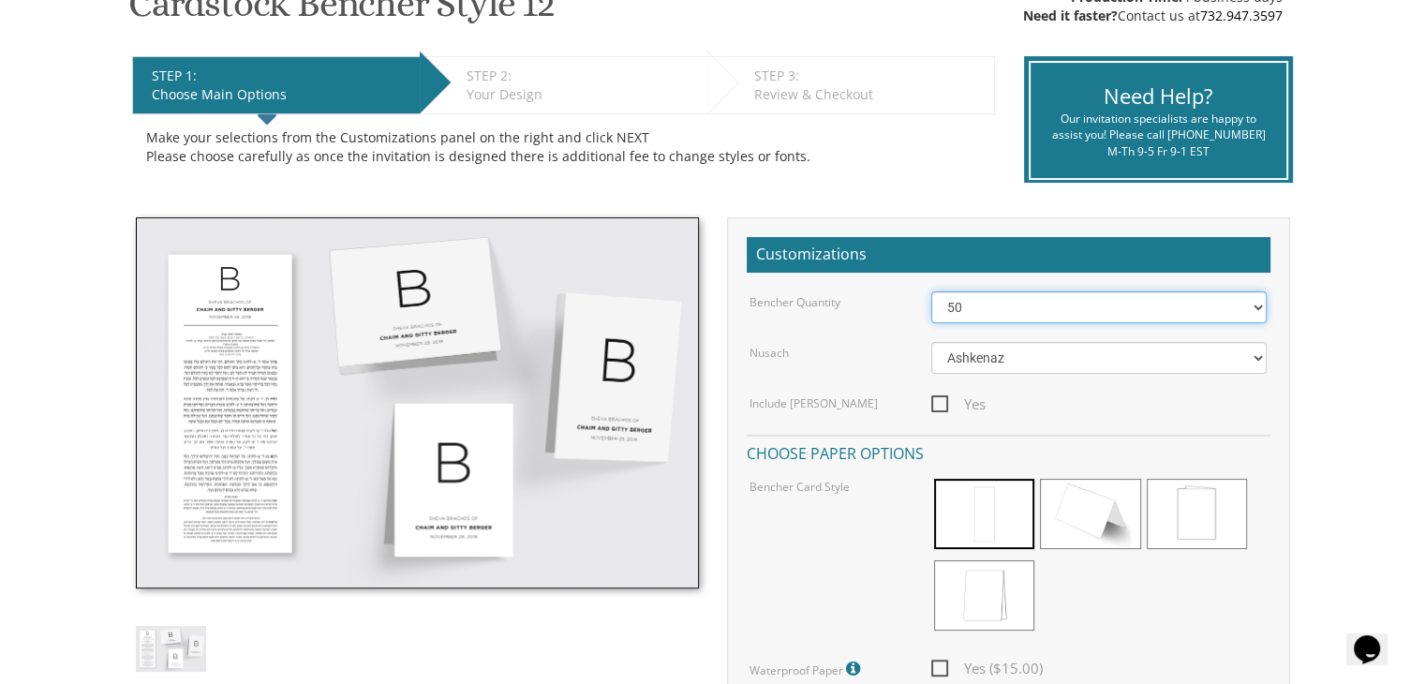
click at [1207, 311] on select "50 60 70 80 90 100 125 150 175 200 225 250 275 300 325 350 375 400 425 450 475 …" at bounding box center [1100, 307] width 336 height 32
click at [932, 291] on select "50 60 70 80 90 100 125 150 175 200 225 250 275 300 325 350 375 400 425 450 475 …" at bounding box center [1100, 307] width 336 height 32
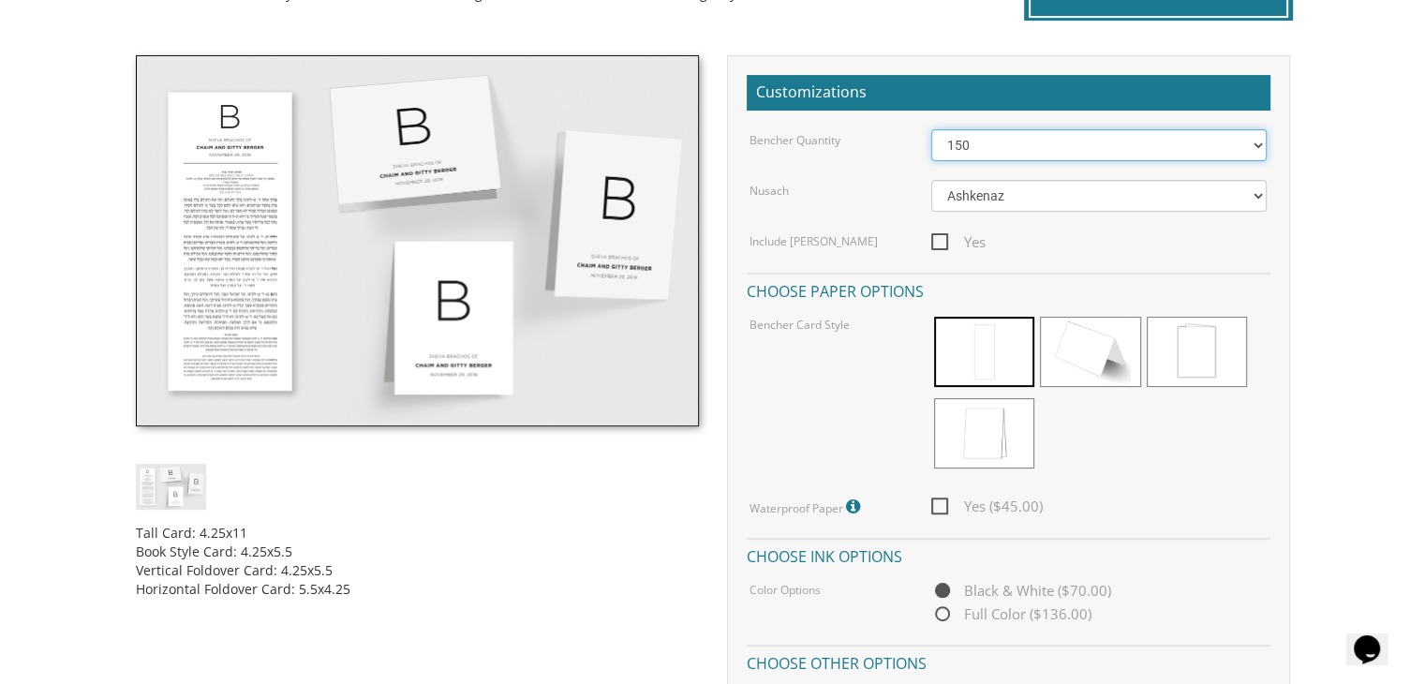
scroll to position [501, 0]
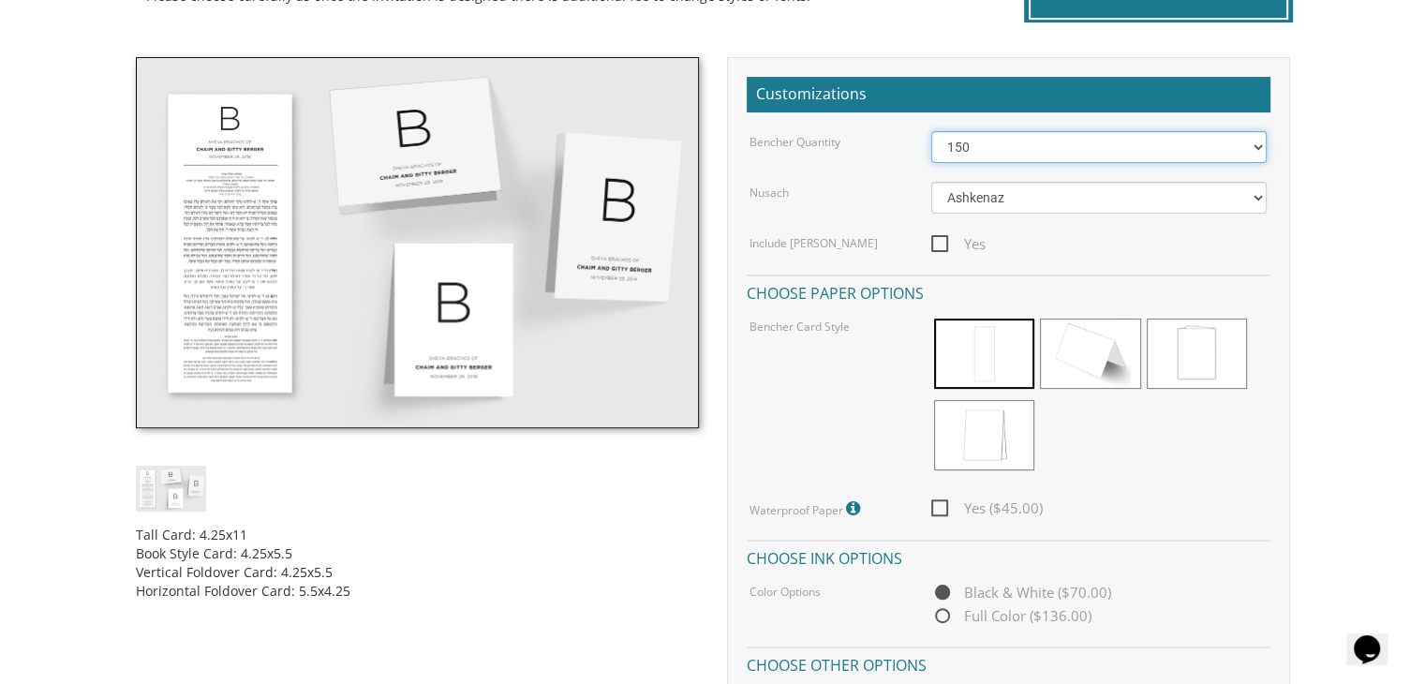
click at [1205, 143] on select "50 60 70 80 90 100 125 150 175 200 225 250 275 300 325 350 375 400 425 450 475 …" at bounding box center [1100, 147] width 336 height 32
click at [932, 131] on select "50 60 70 80 90 100 125 150 175 200 225 250 275 300 325 350 375 400 425 450 475 …" at bounding box center [1100, 147] width 336 height 32
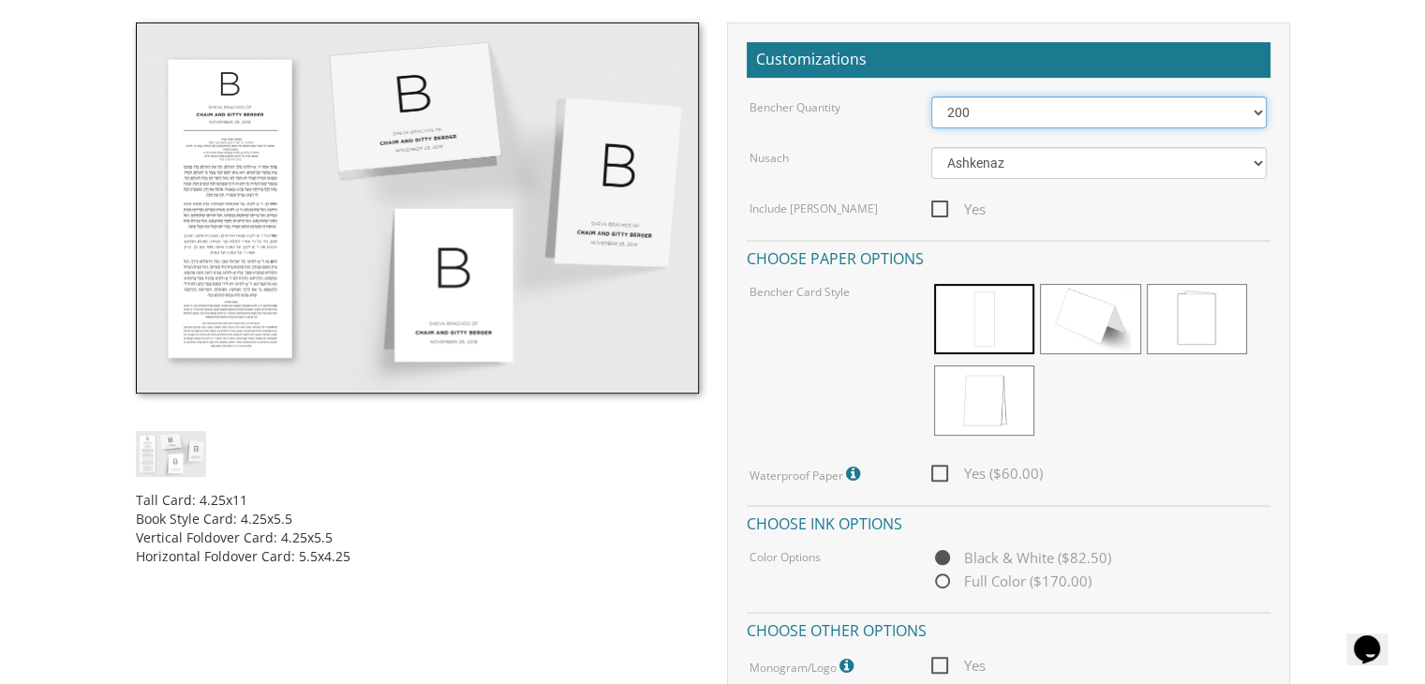
scroll to position [537, 0]
click at [1245, 111] on select "50 60 70 80 90 100 125 150 175 200 225 250 275 300 325 350 375 400 425 450 475 …" at bounding box center [1100, 112] width 336 height 32
click at [932, 96] on select "50 60 70 80 90 100 125 150 175 200 225 250 275 300 325 350 375 400 425 450 475 …" at bounding box center [1100, 112] width 336 height 32
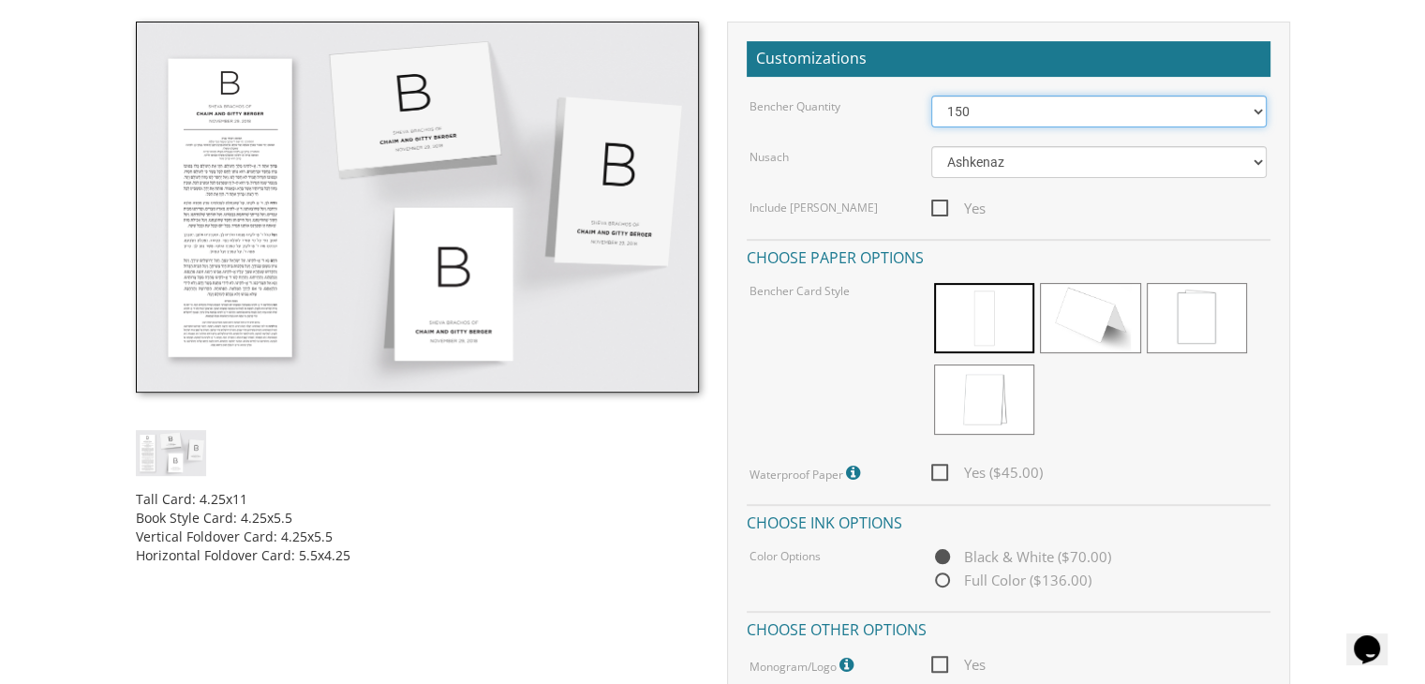
click at [1162, 111] on select "50 60 70 80 90 100 125 150 175 200 225 250 275 300 325 350 375 400 425 450 475 …" at bounding box center [1100, 112] width 336 height 32
click at [932, 96] on select "50 60 70 80 90 100 125 150 175 200 225 250 275 300 325 350 375 400 425 450 475 …" at bounding box center [1100, 112] width 336 height 32
click at [1148, 115] on select "50 60 70 80 90 100 125 150 175 200 225 250 275 300 325 350 375 400 425 450 475 …" at bounding box center [1100, 112] width 336 height 32
select select "200"
click at [932, 96] on select "50 60 70 80 90 100 125 150 175 200 225 250 275 300 325 350 375 400 425 450 475 …" at bounding box center [1100, 112] width 336 height 32
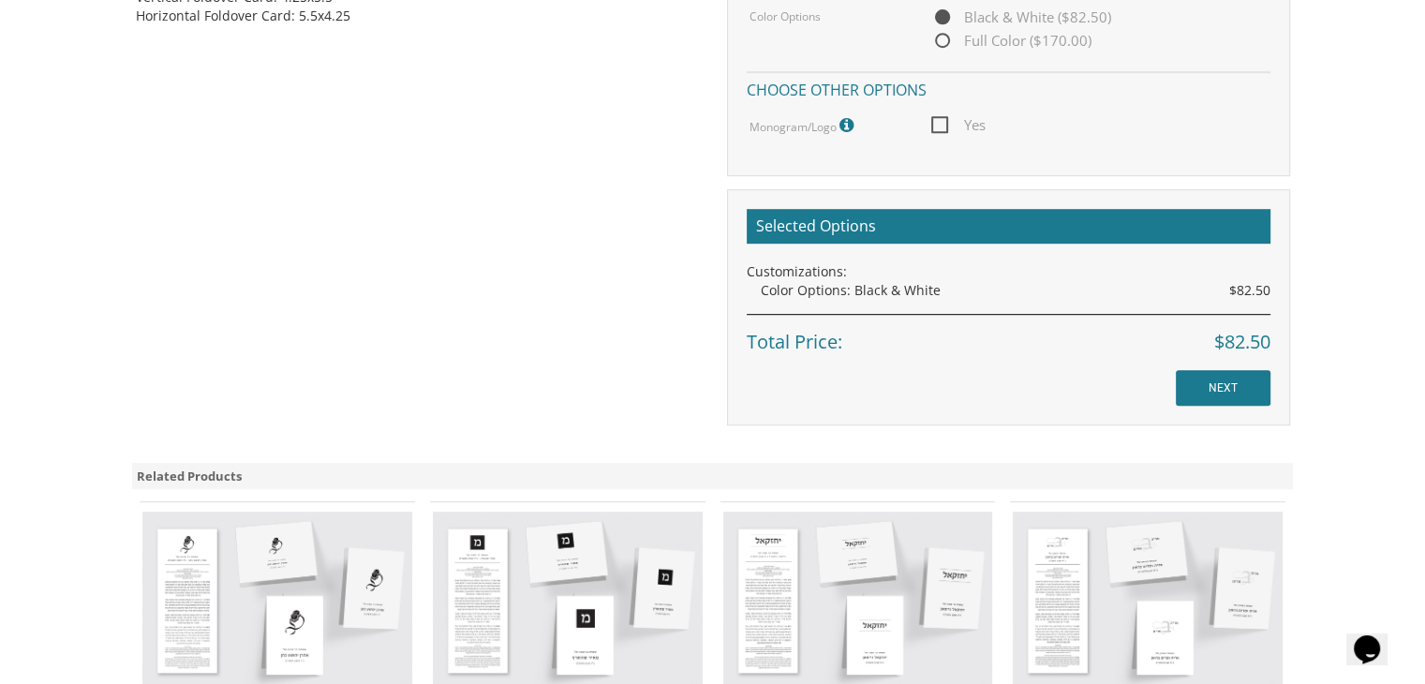
scroll to position [442, 0]
